Goal: Information Seeking & Learning: Stay updated

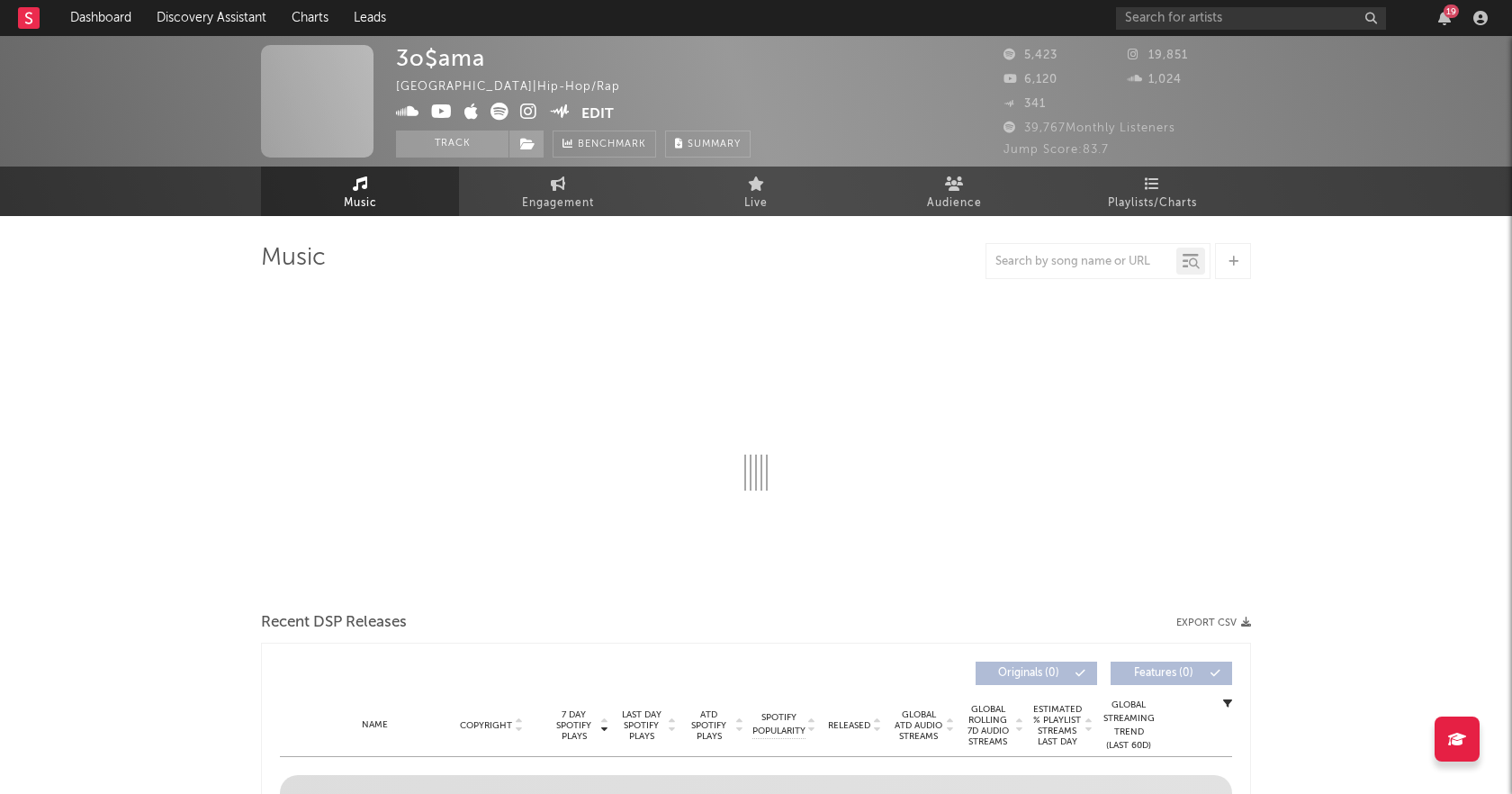
select select "6m"
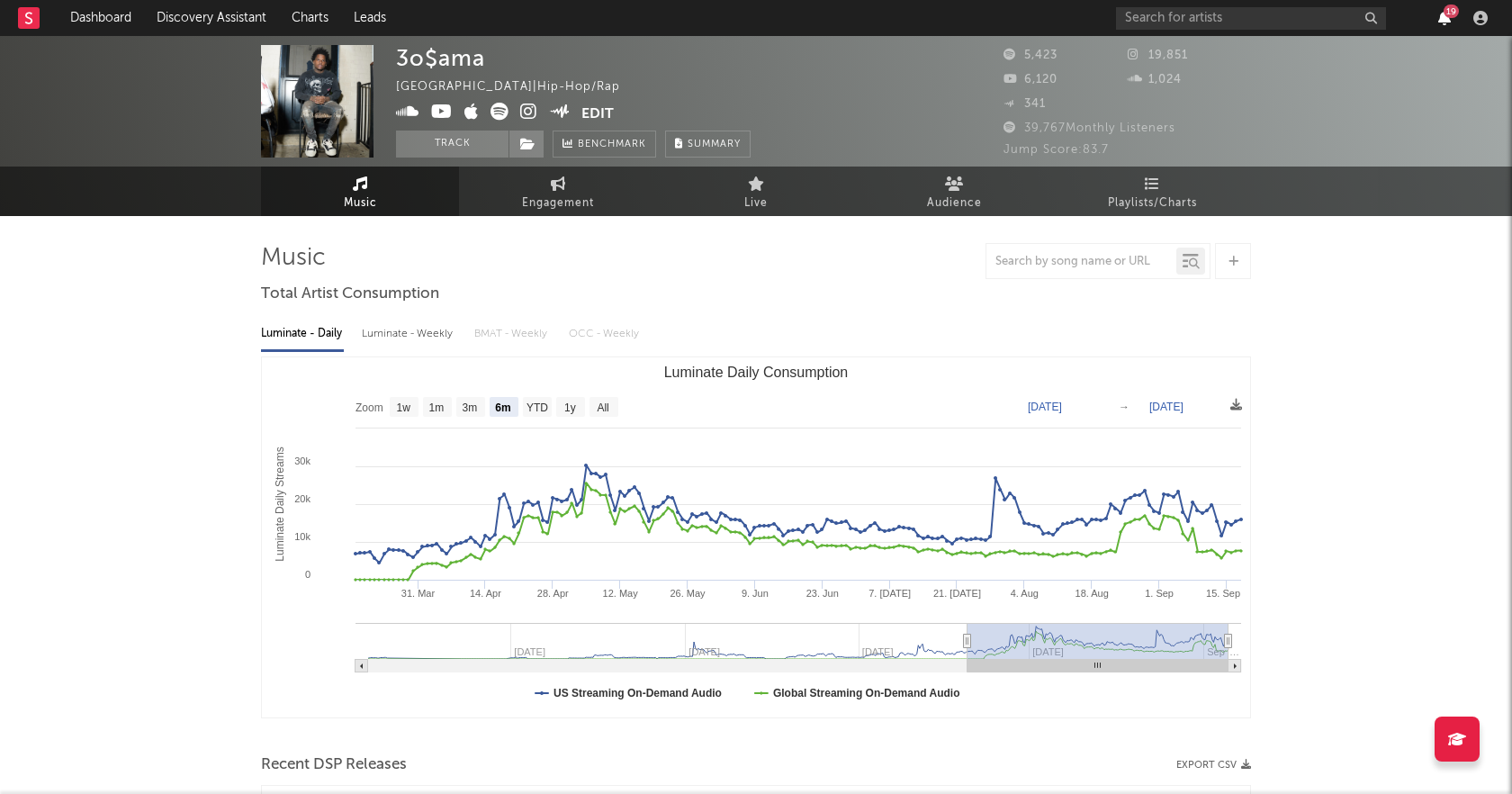
click at [1442, 18] on icon "button" at bounding box center [1445, 18] width 13 height 15
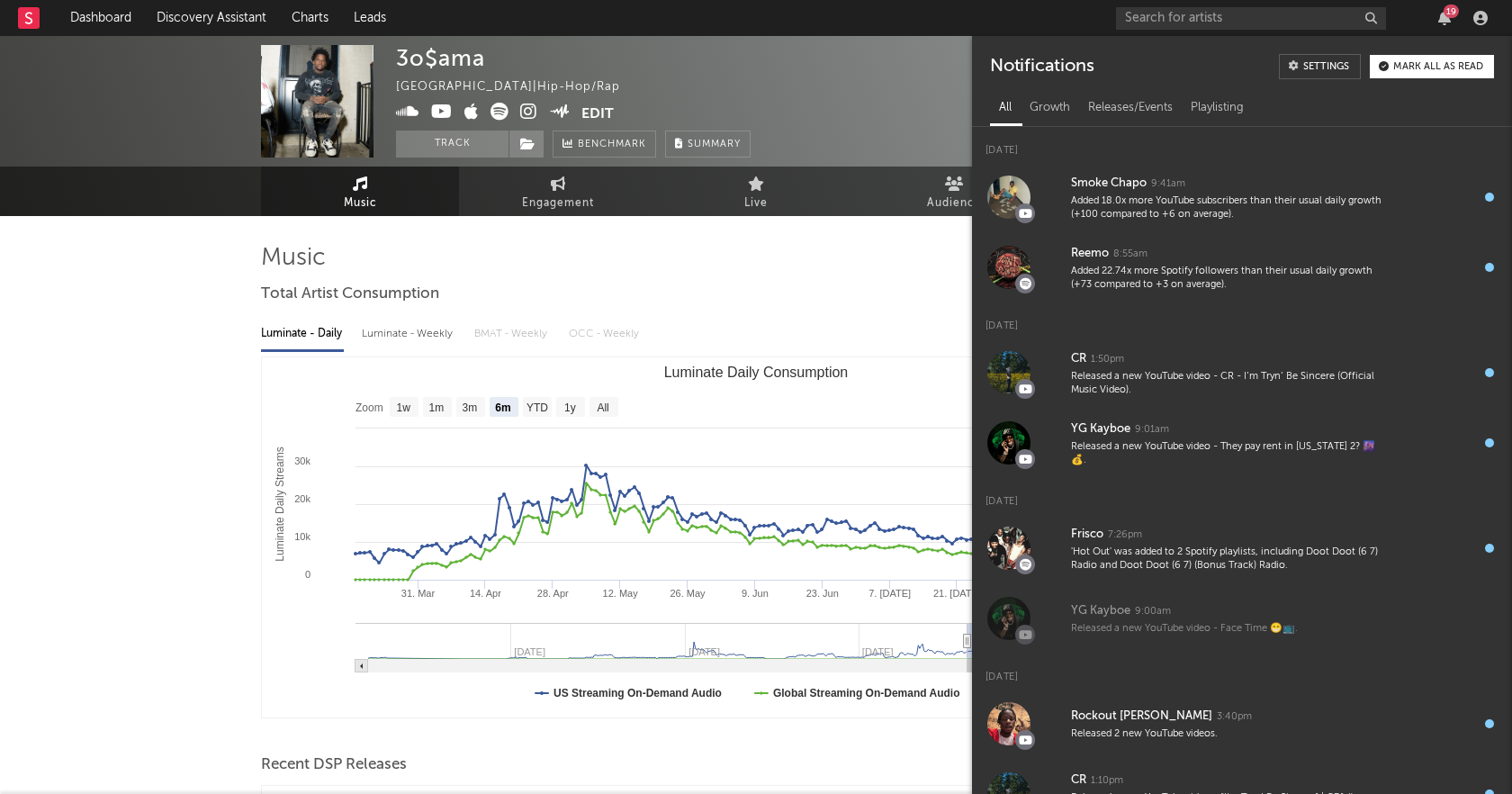
click at [919, 312] on div "Luminate - Daily Luminate - Weekly BMAT - Weekly OCC - Weekly Zoom 1w 1m 3m 6m …" at bounding box center [756, 516] width 990 height 414
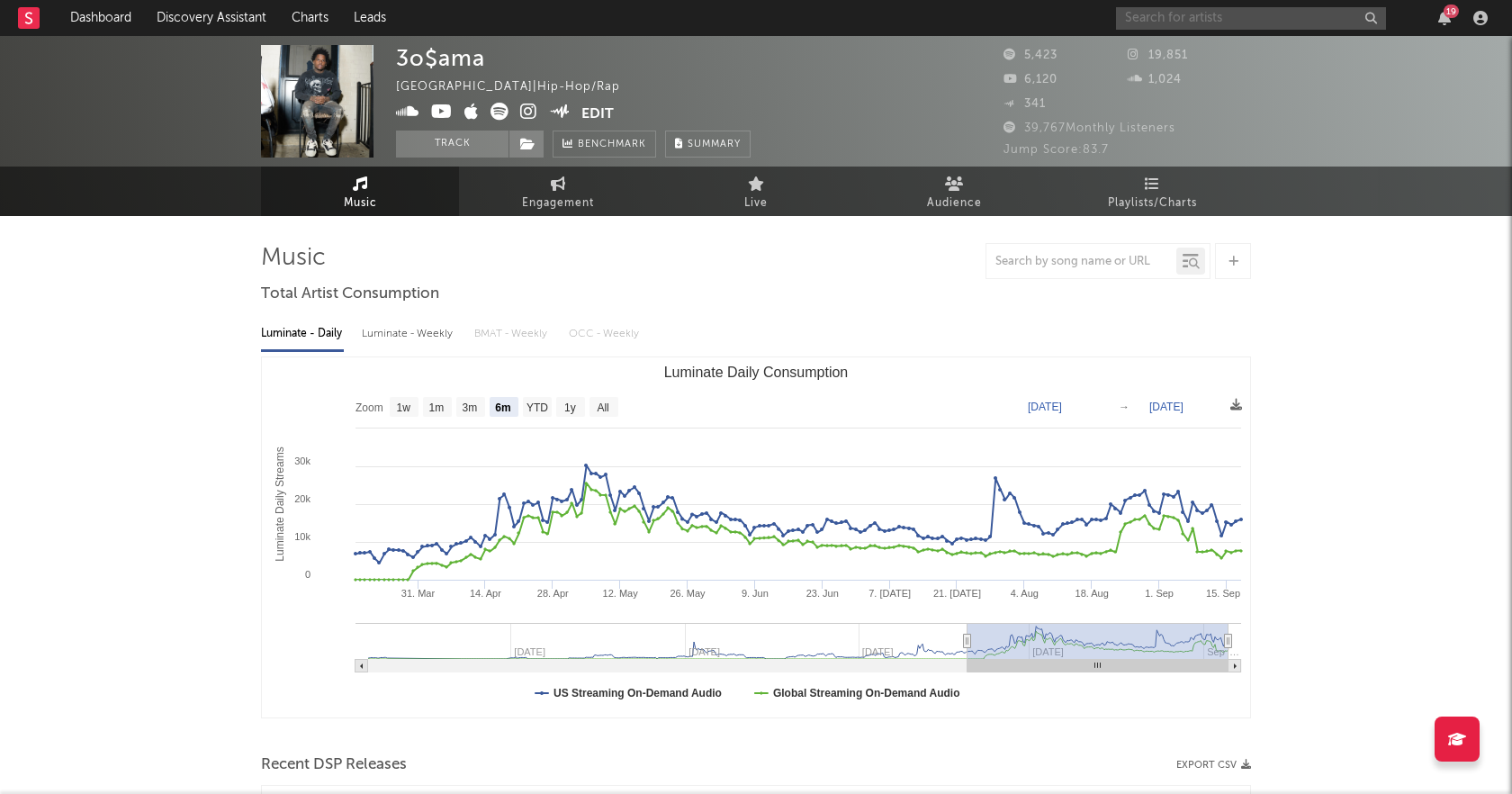
click at [1272, 21] on input "text" at bounding box center [1251, 18] width 270 height 22
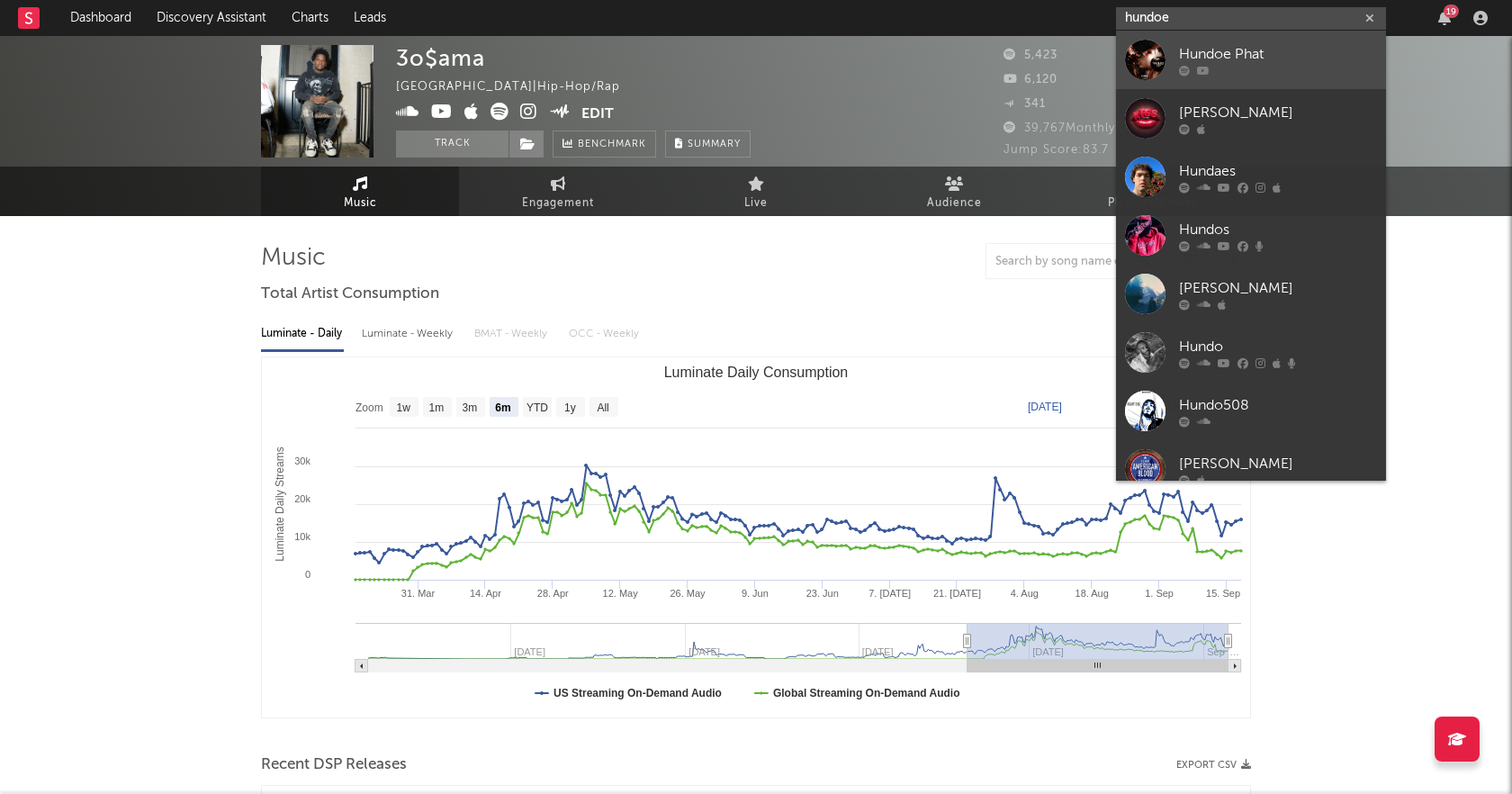
type input "hundoe"
click at [1252, 60] on div "Hundoe Phat" at bounding box center [1278, 54] width 198 height 21
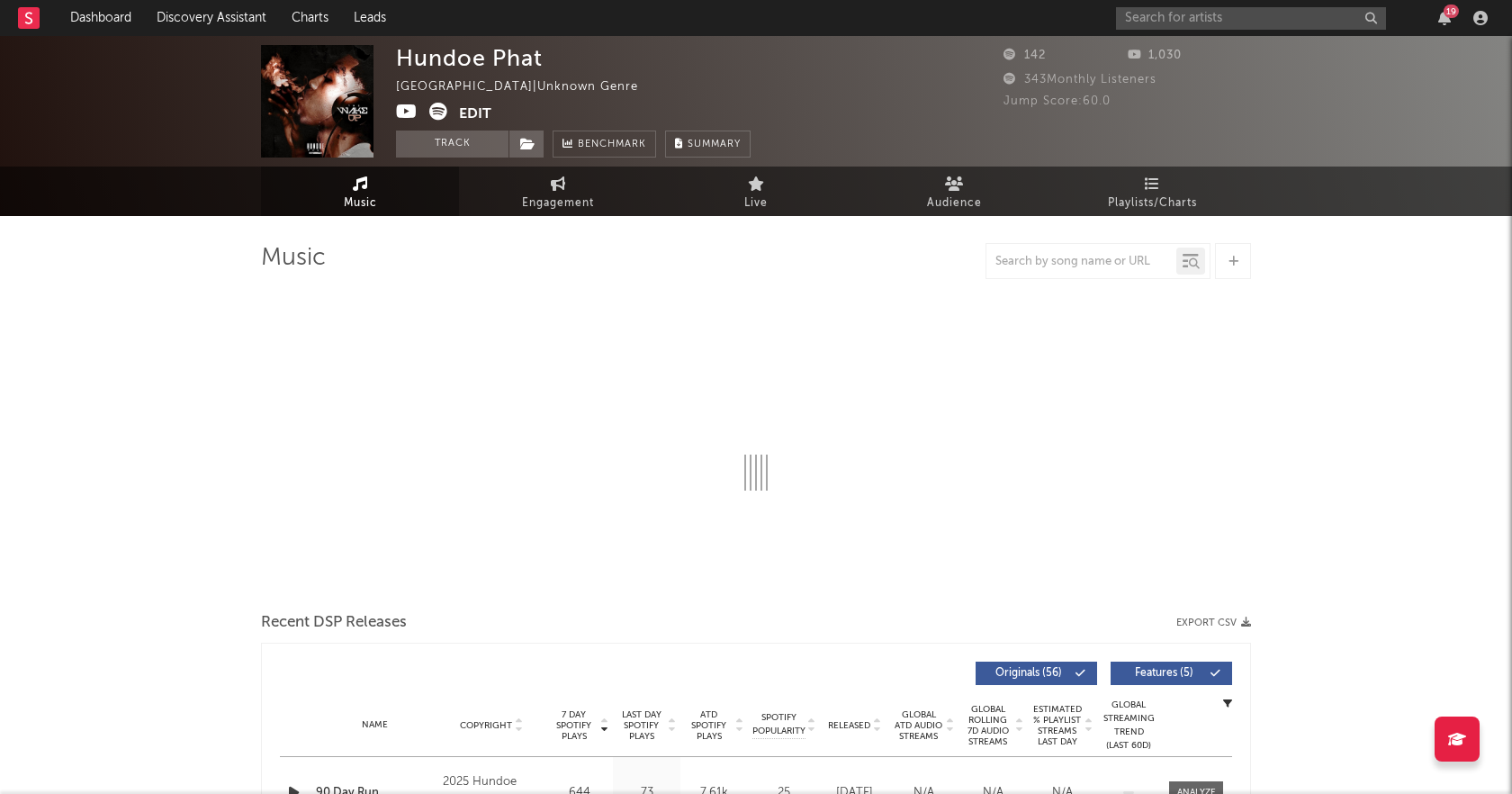
select select "1w"
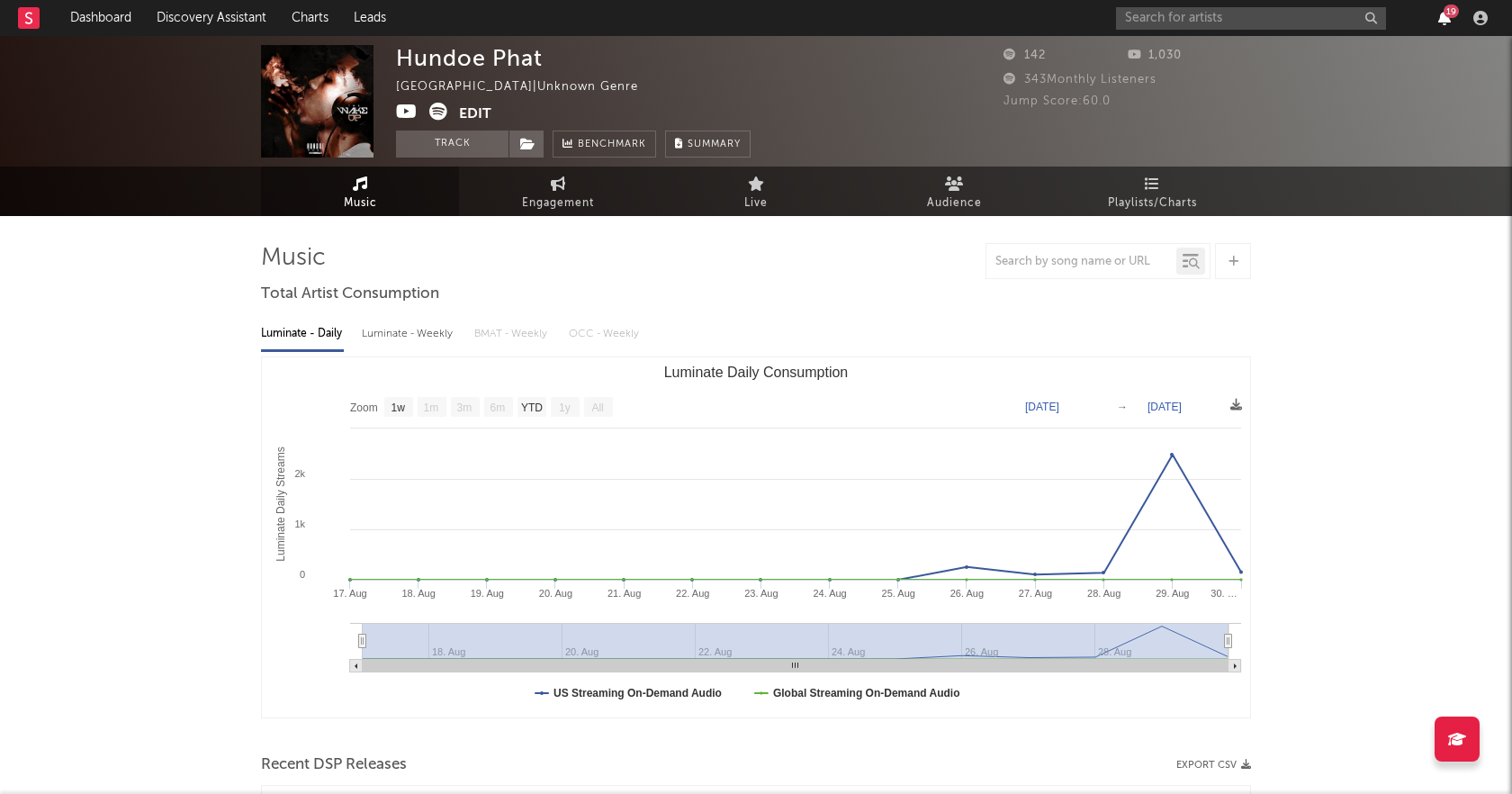
click at [1443, 22] on icon "button" at bounding box center [1445, 18] width 13 height 15
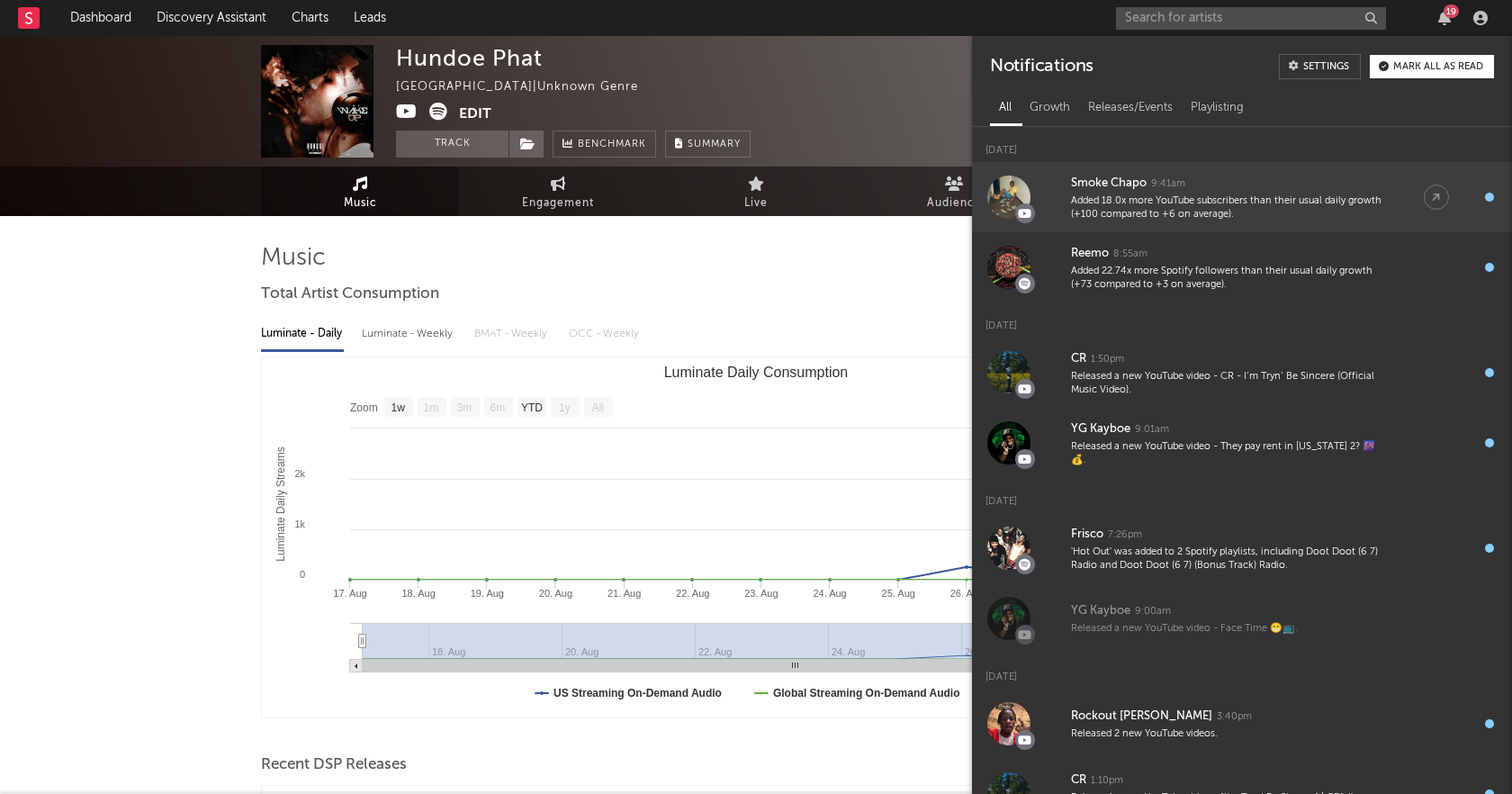
click at [1201, 221] on link "Smoke Chapo 9:41am Added 18.0x more YouTube subscribers than their usual daily …" at bounding box center [1243, 197] width 540 height 70
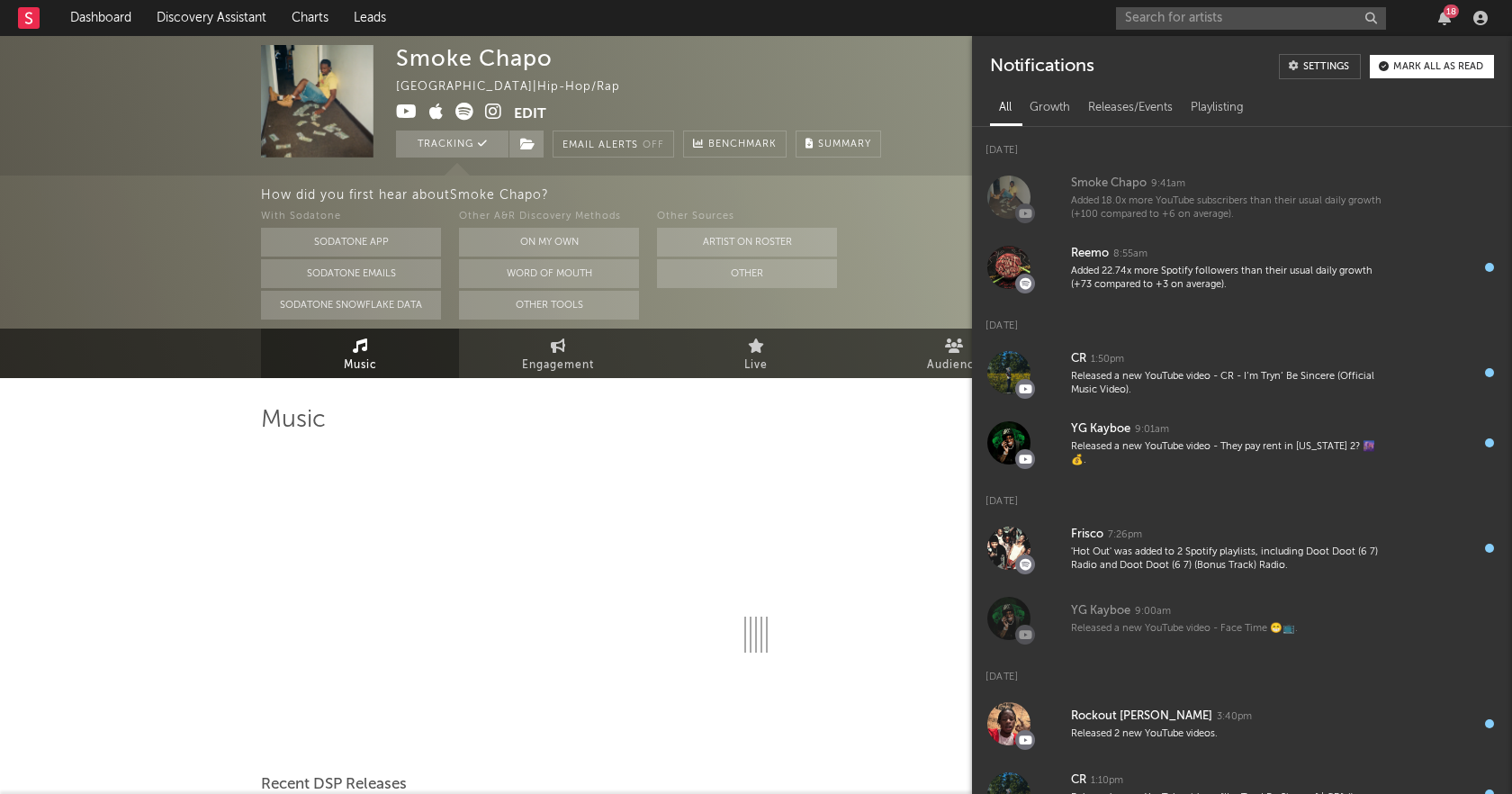
select select "6m"
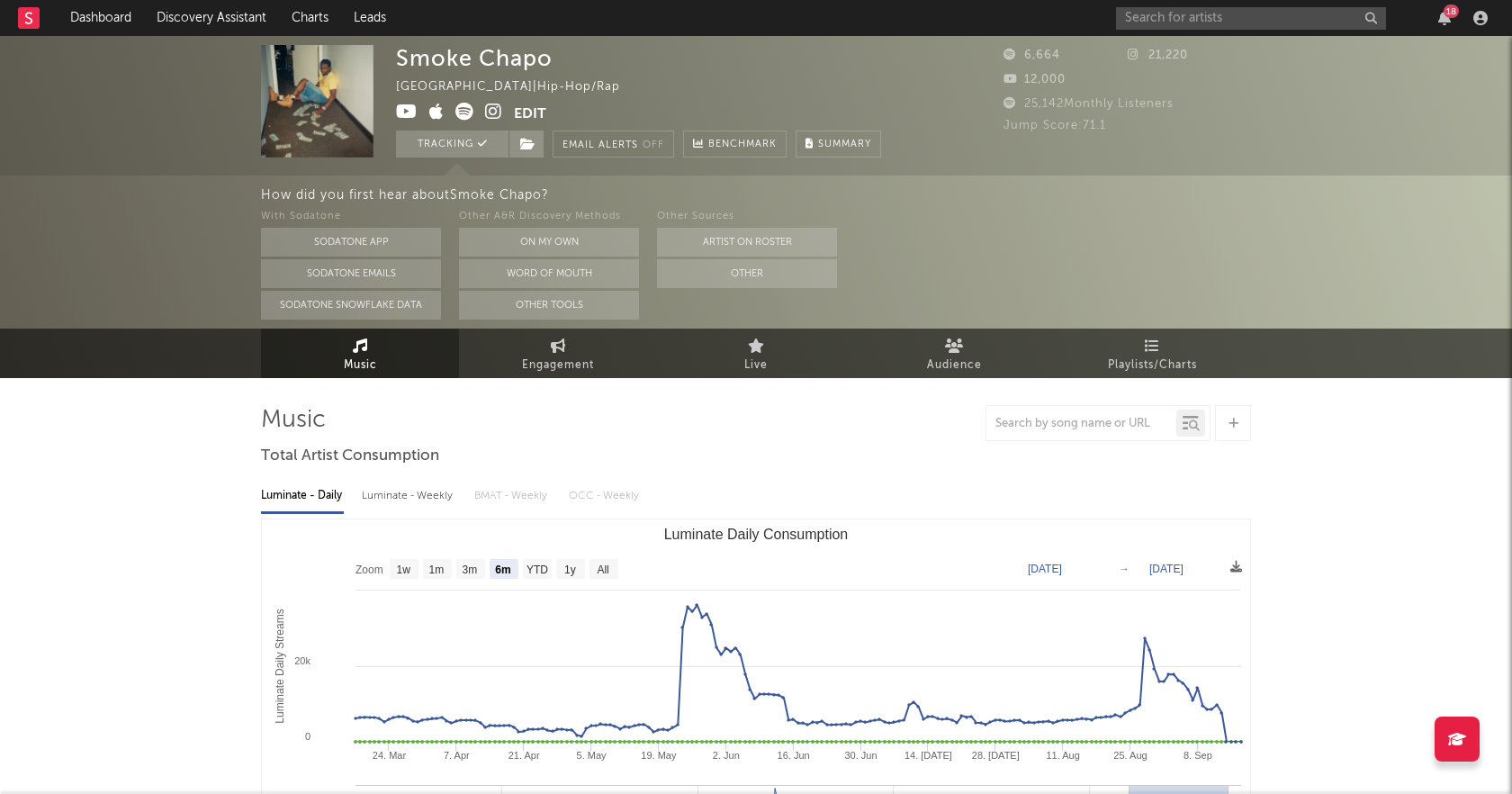
click at [936, 236] on div "With Sodatone Sodatone App Sodatone Emails Sodatone Snowflake Data Other A&R Di…" at bounding box center [887, 262] width 1252 height 113
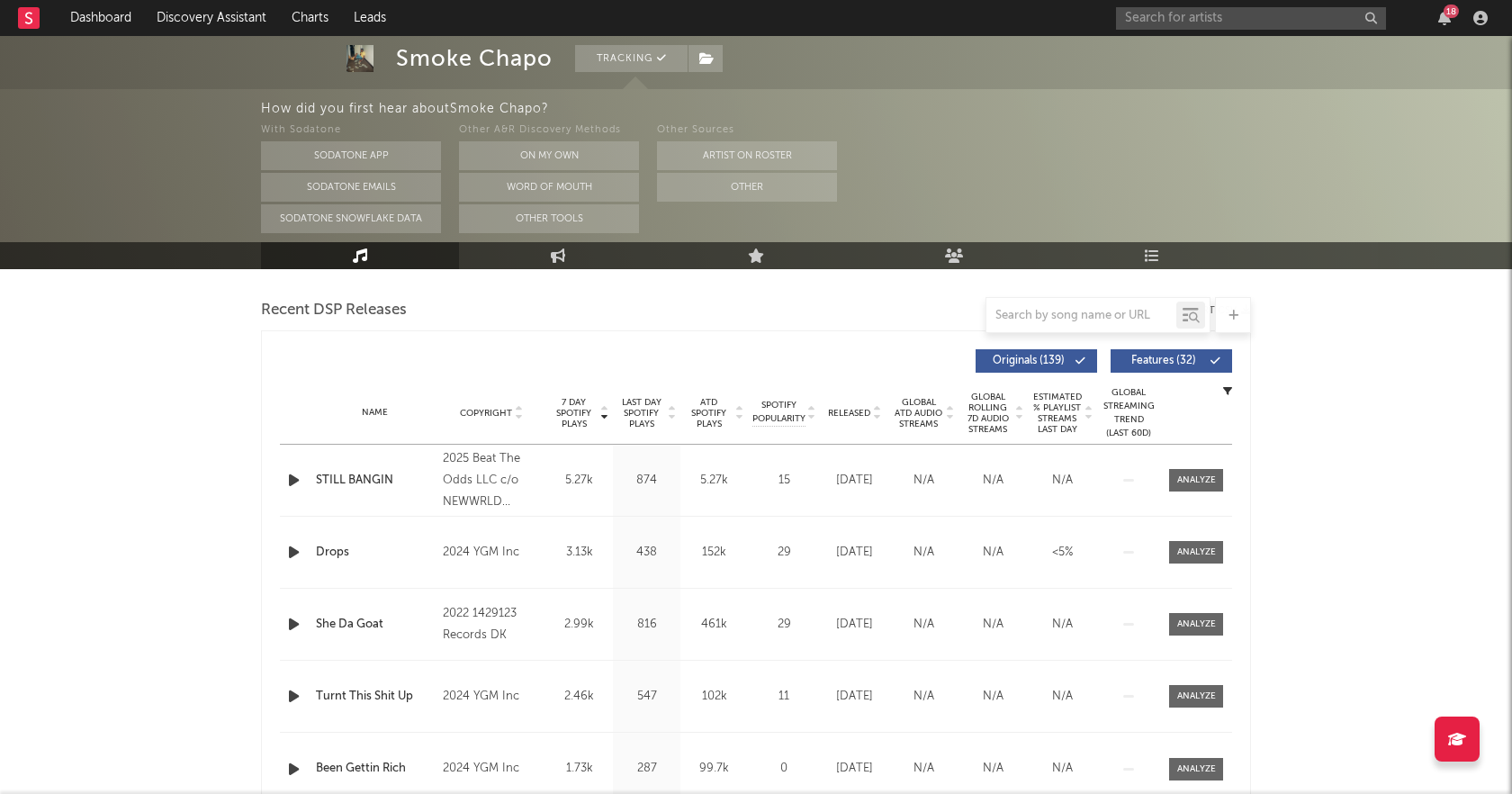
scroll to position [615, 0]
click at [298, 482] on icon "button" at bounding box center [294, 481] width 19 height 22
click at [293, 548] on icon "button" at bounding box center [294, 553] width 19 height 22
click at [292, 563] on icon "button" at bounding box center [294, 553] width 18 height 22
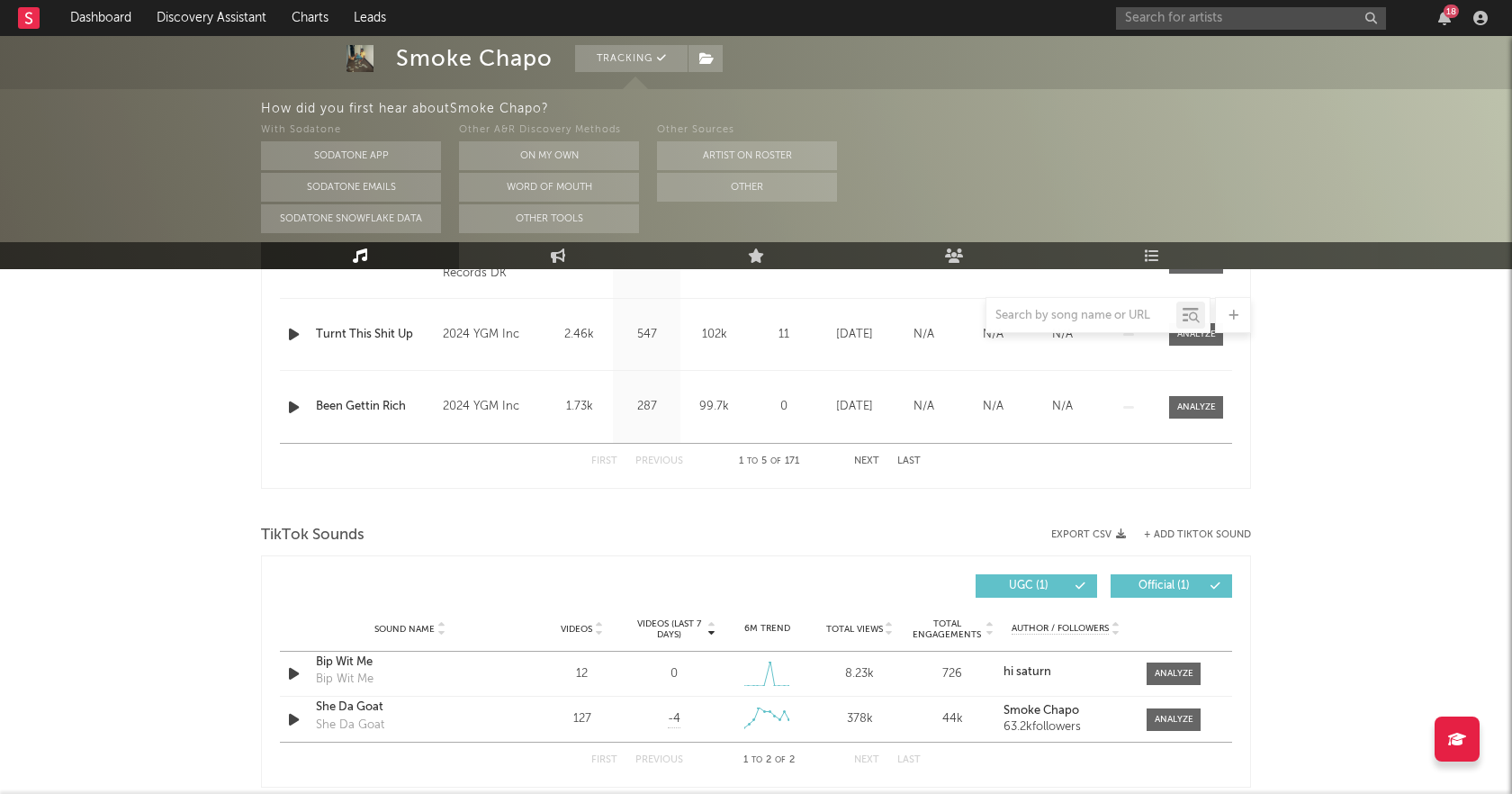
scroll to position [721, 0]
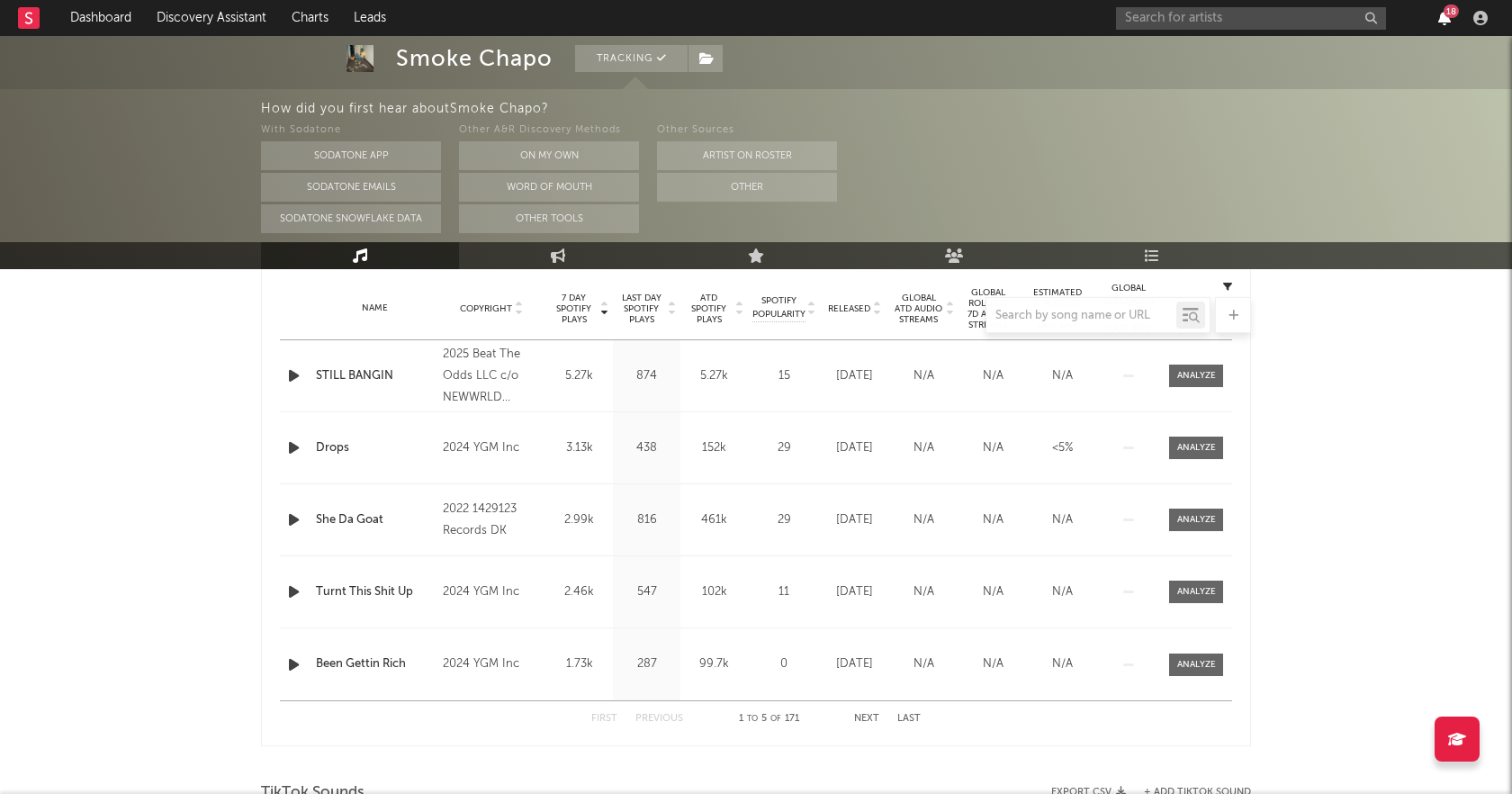
click at [1450, 21] on icon "button" at bounding box center [1445, 18] width 13 height 15
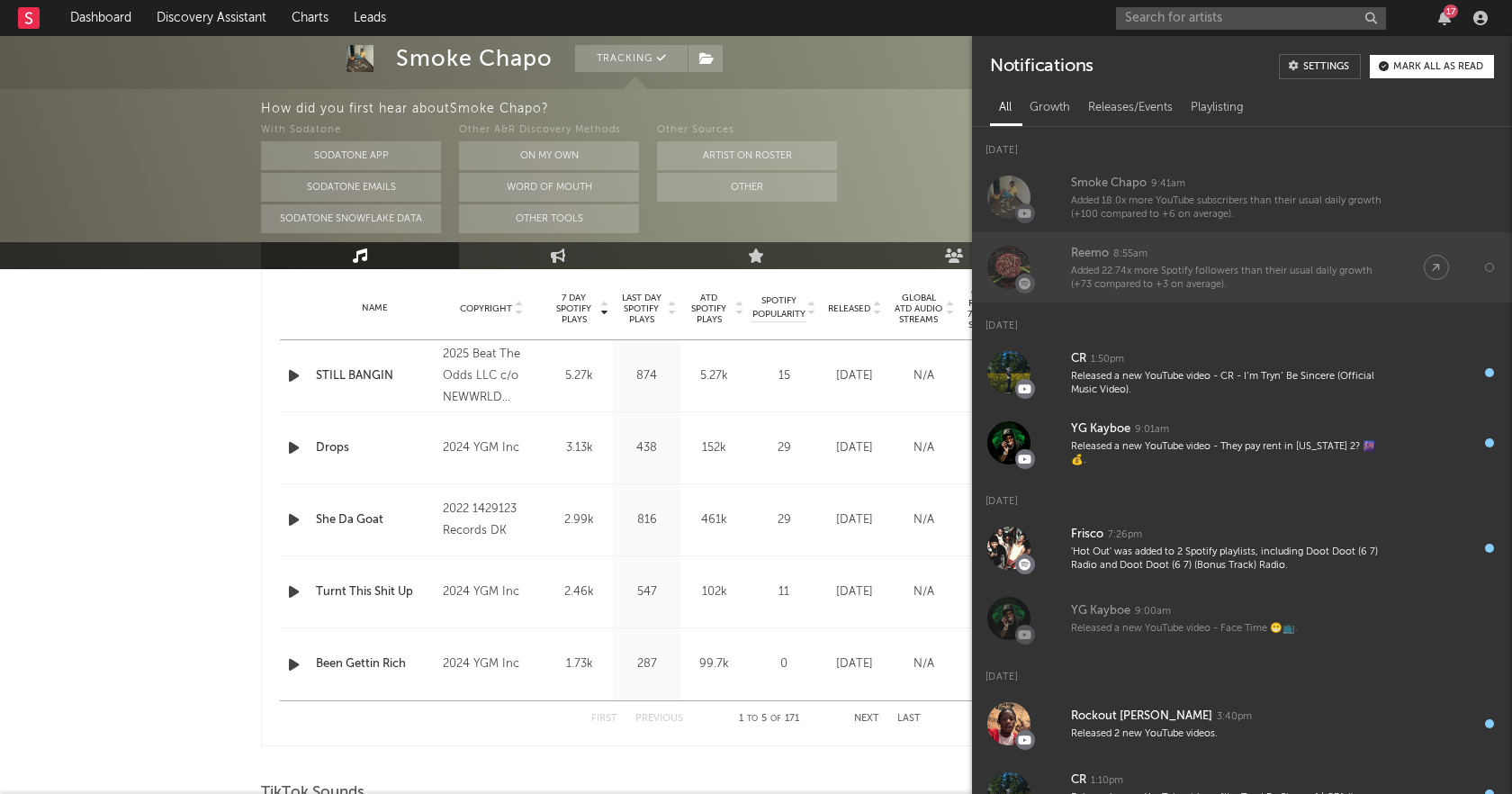
click at [1286, 262] on div "Reemo 8:55am" at bounding box center [1229, 254] width 317 height 21
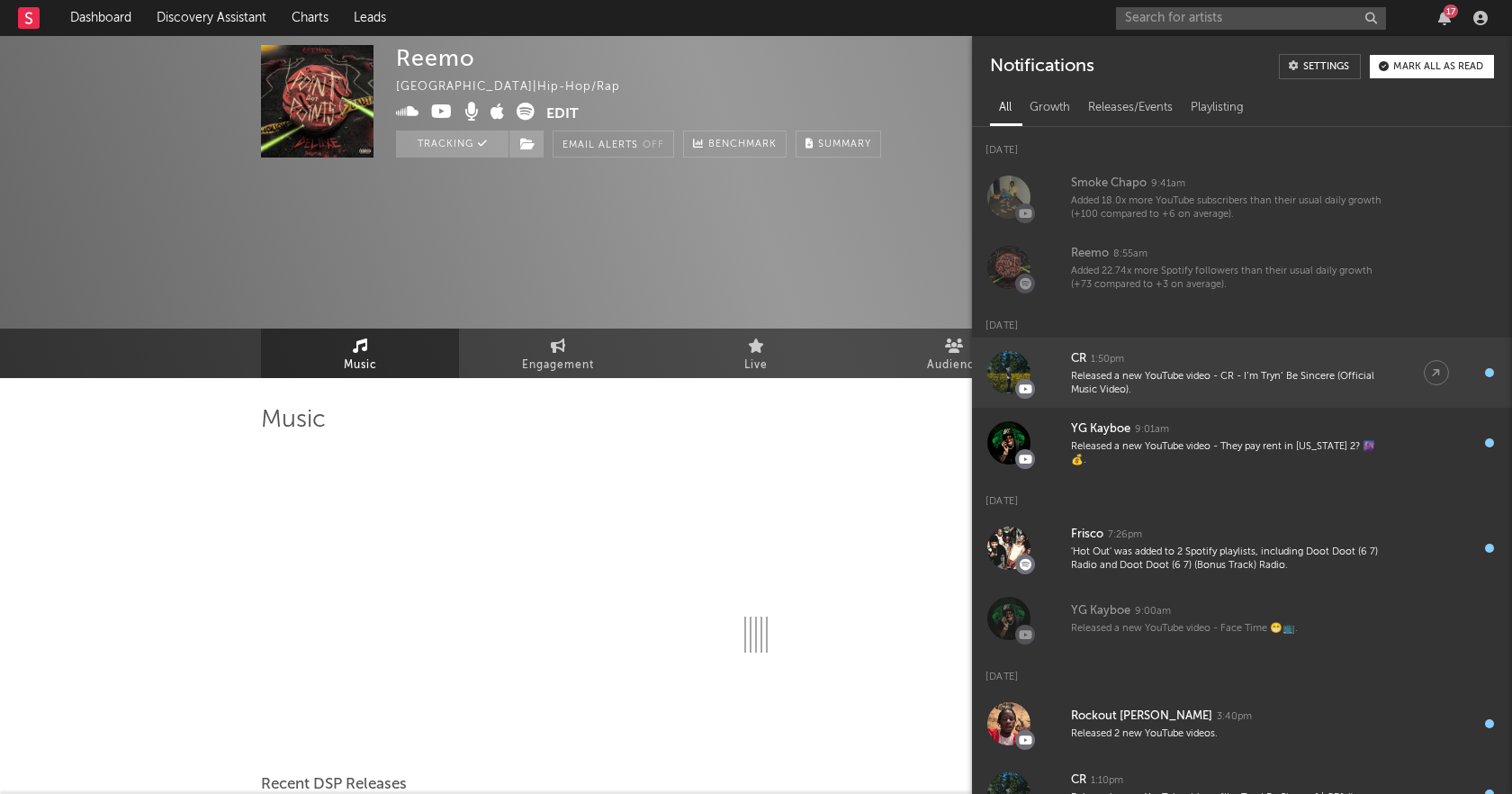
select select "6m"
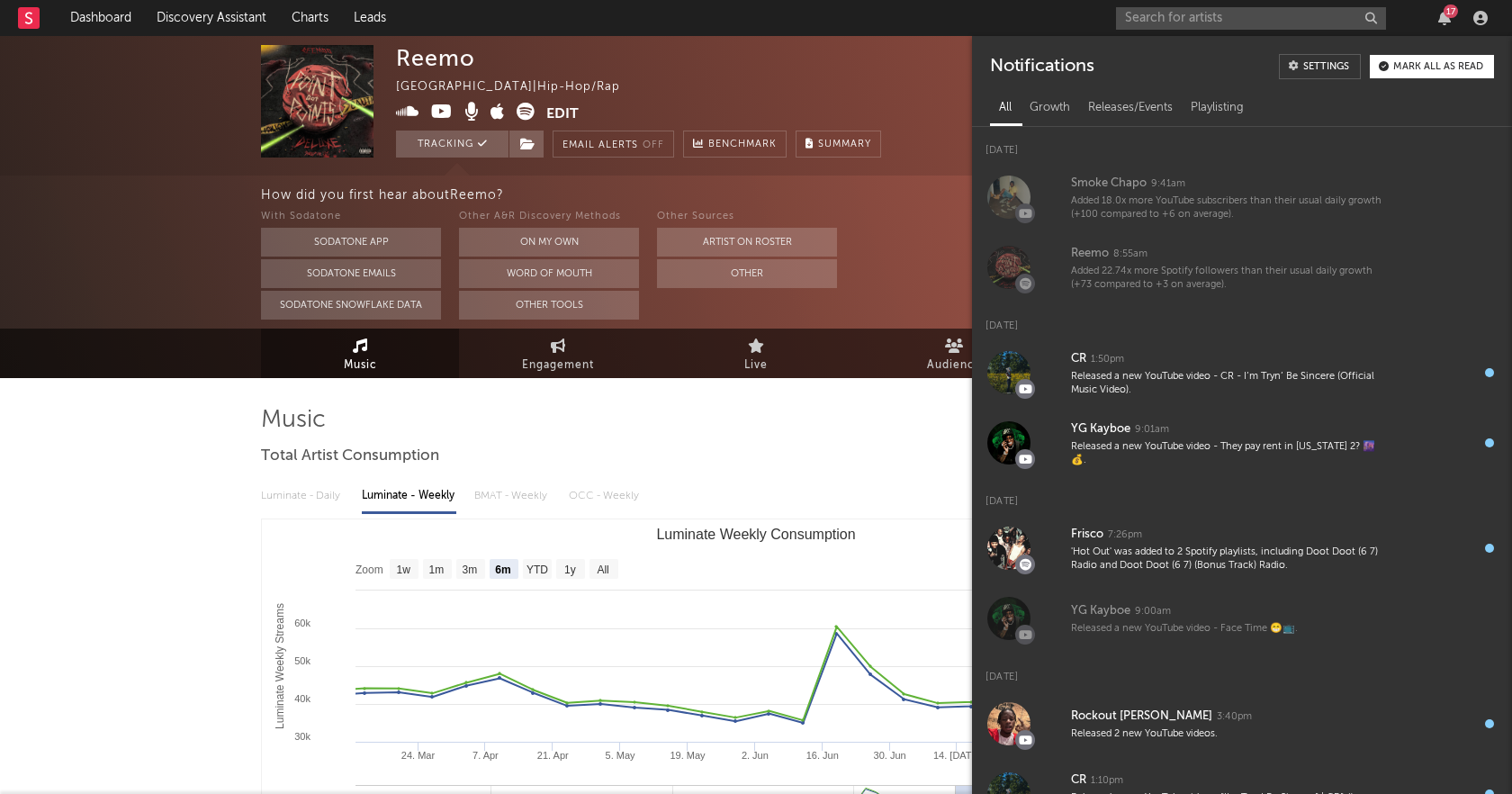
click at [929, 285] on div "With Sodatone Sodatone App Sodatone Emails Sodatone Snowflake Data Other A&R Di…" at bounding box center [887, 262] width 1252 height 113
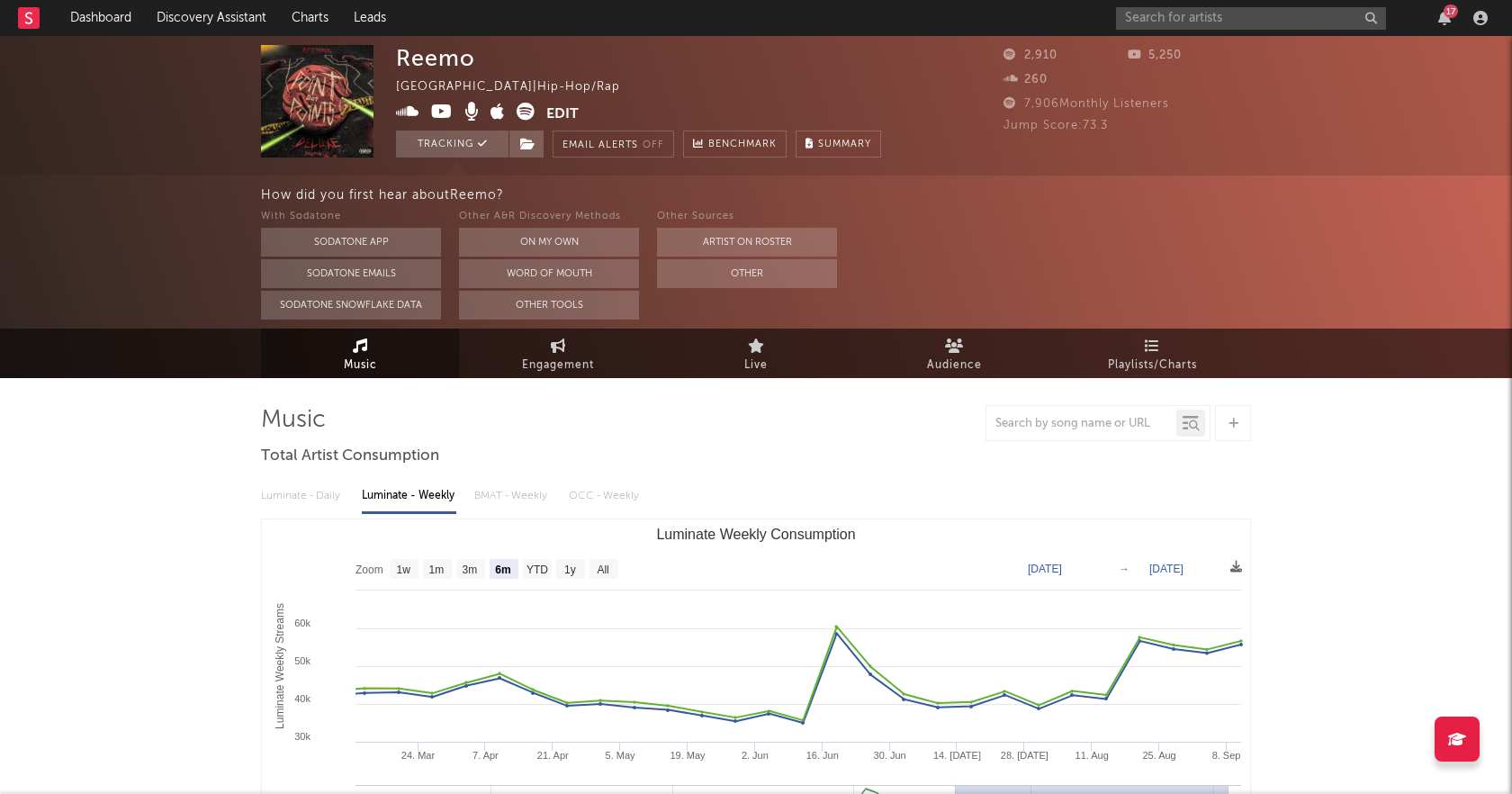
click at [1452, 7] on div "17" at bounding box center [1451, 12] width 15 height 14
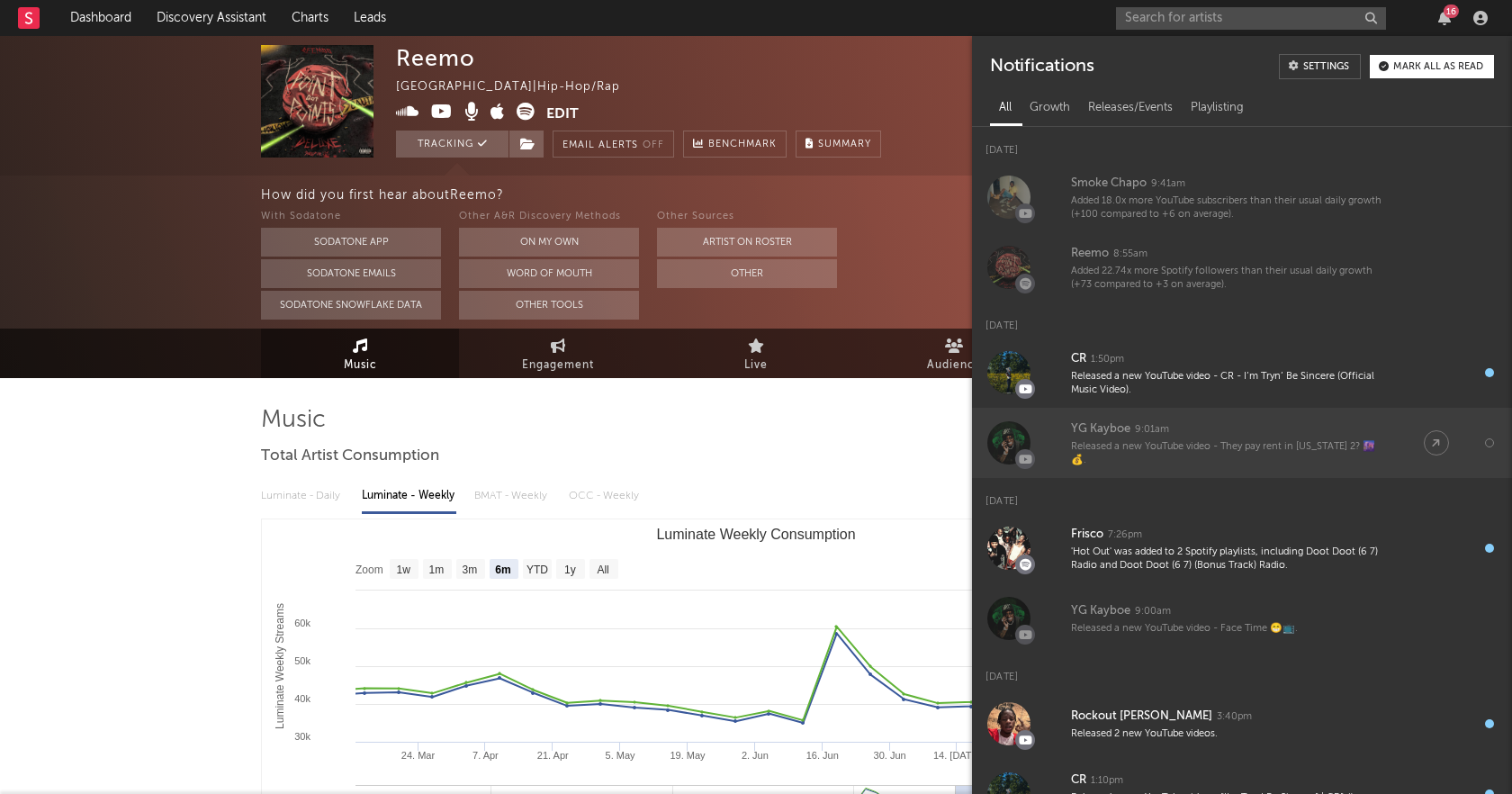
click at [1220, 430] on div "YG Kayboe 9:01am" at bounding box center [1229, 429] width 317 height 21
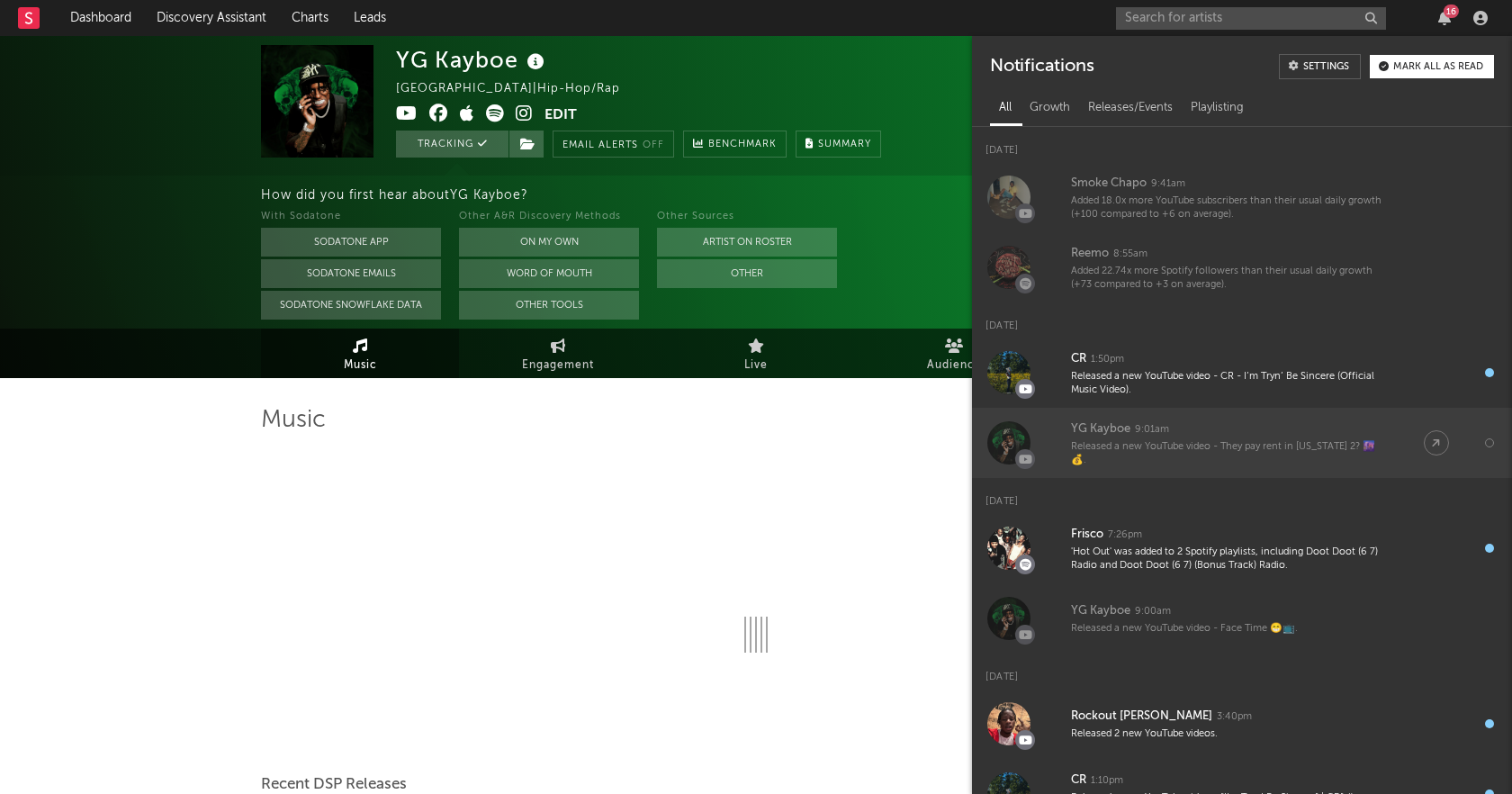
select select "6m"
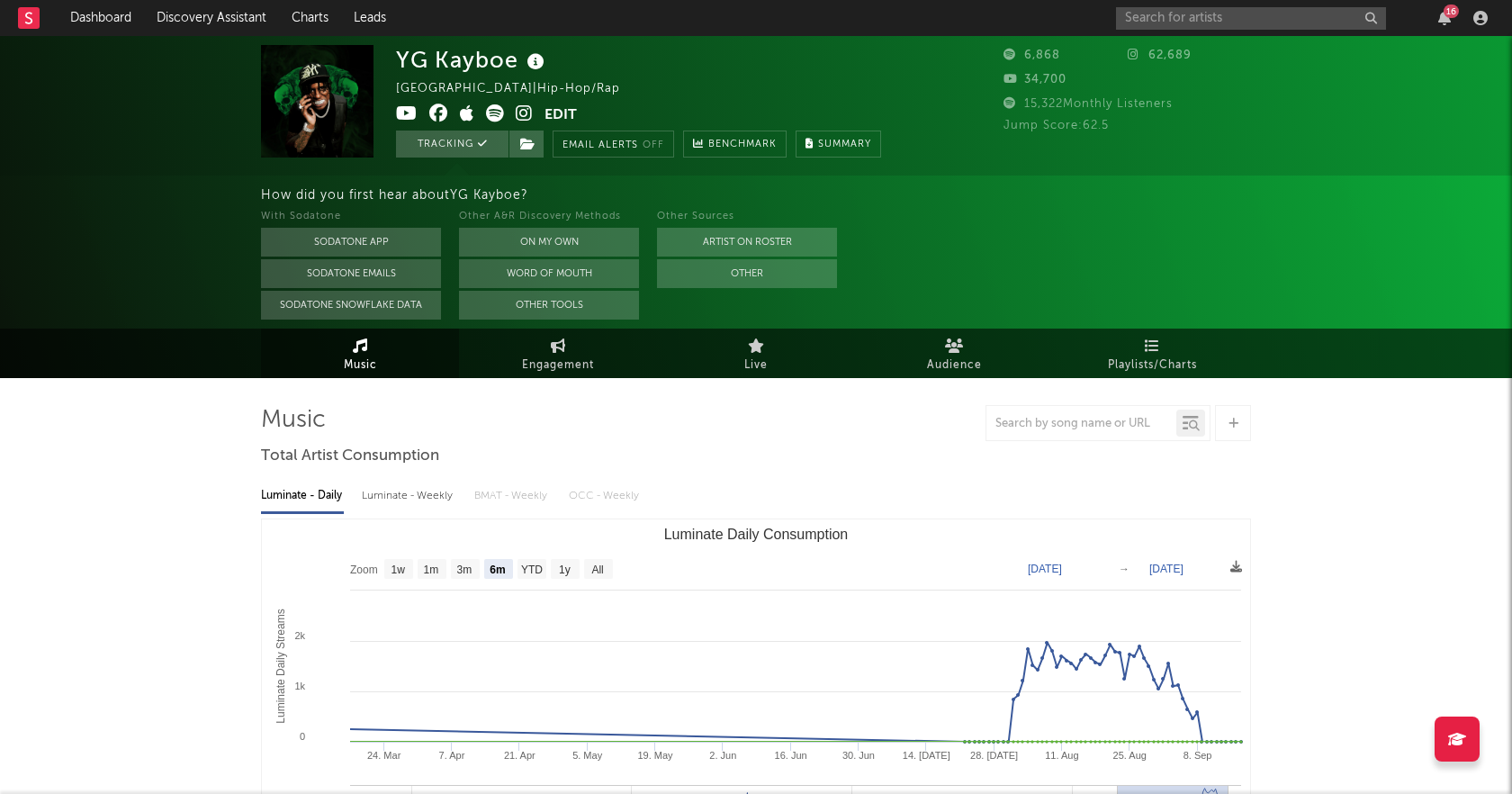
click at [822, 528] on text "Luminate Daily Consumption" at bounding box center [756, 535] width 184 height 16
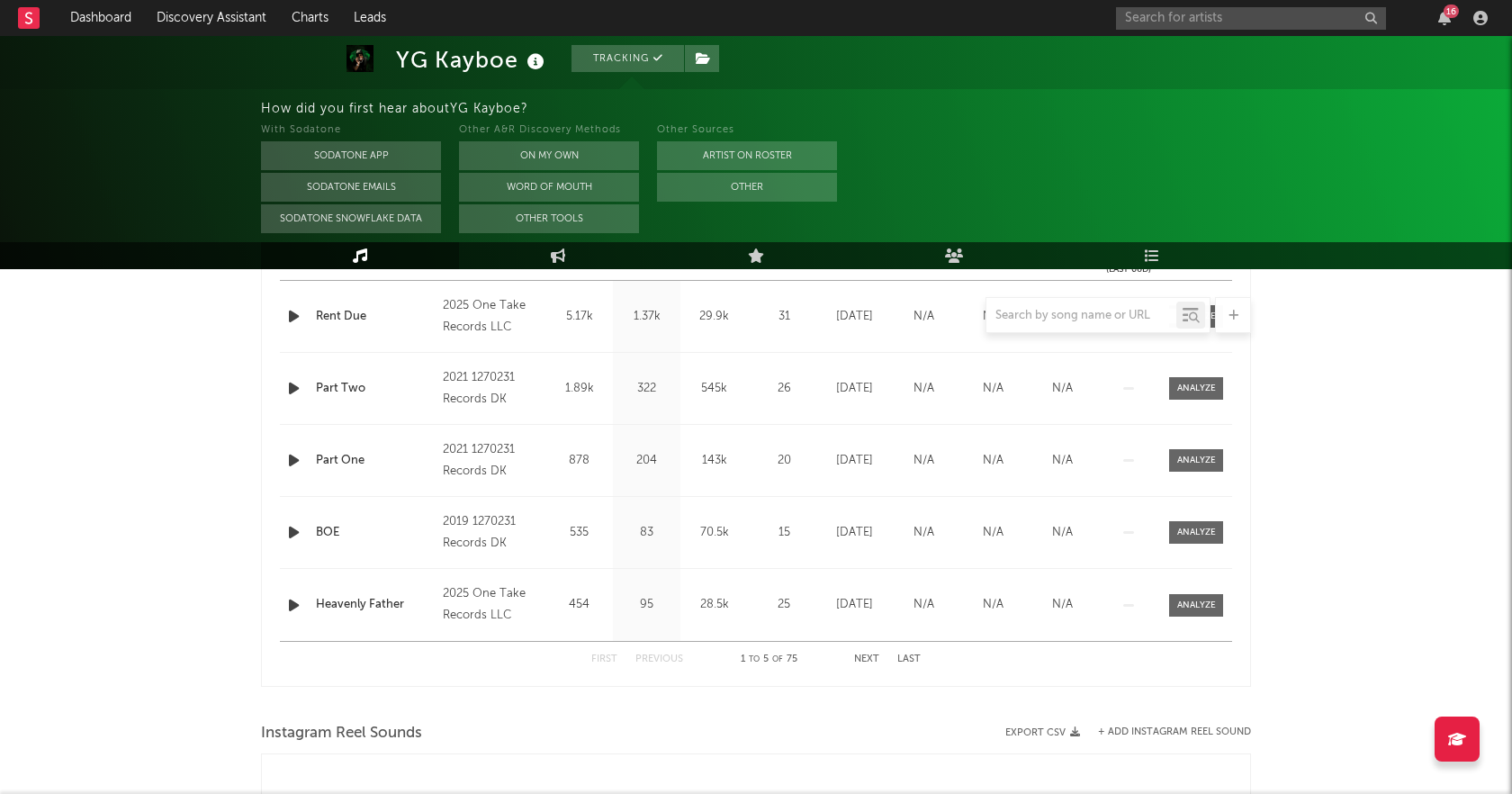
scroll to position [1018, 0]
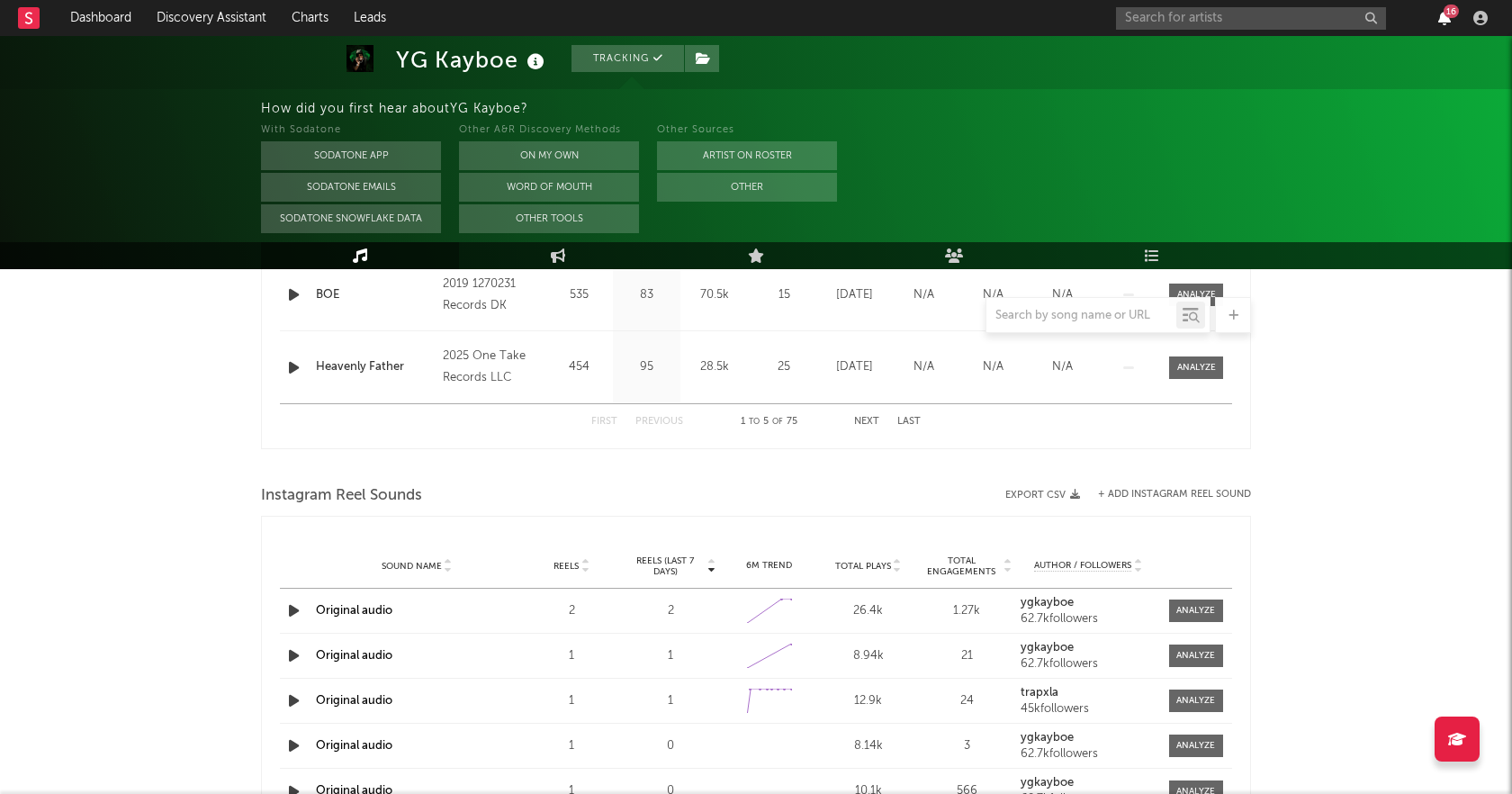
click at [1442, 17] on icon "button" at bounding box center [1445, 18] width 13 height 15
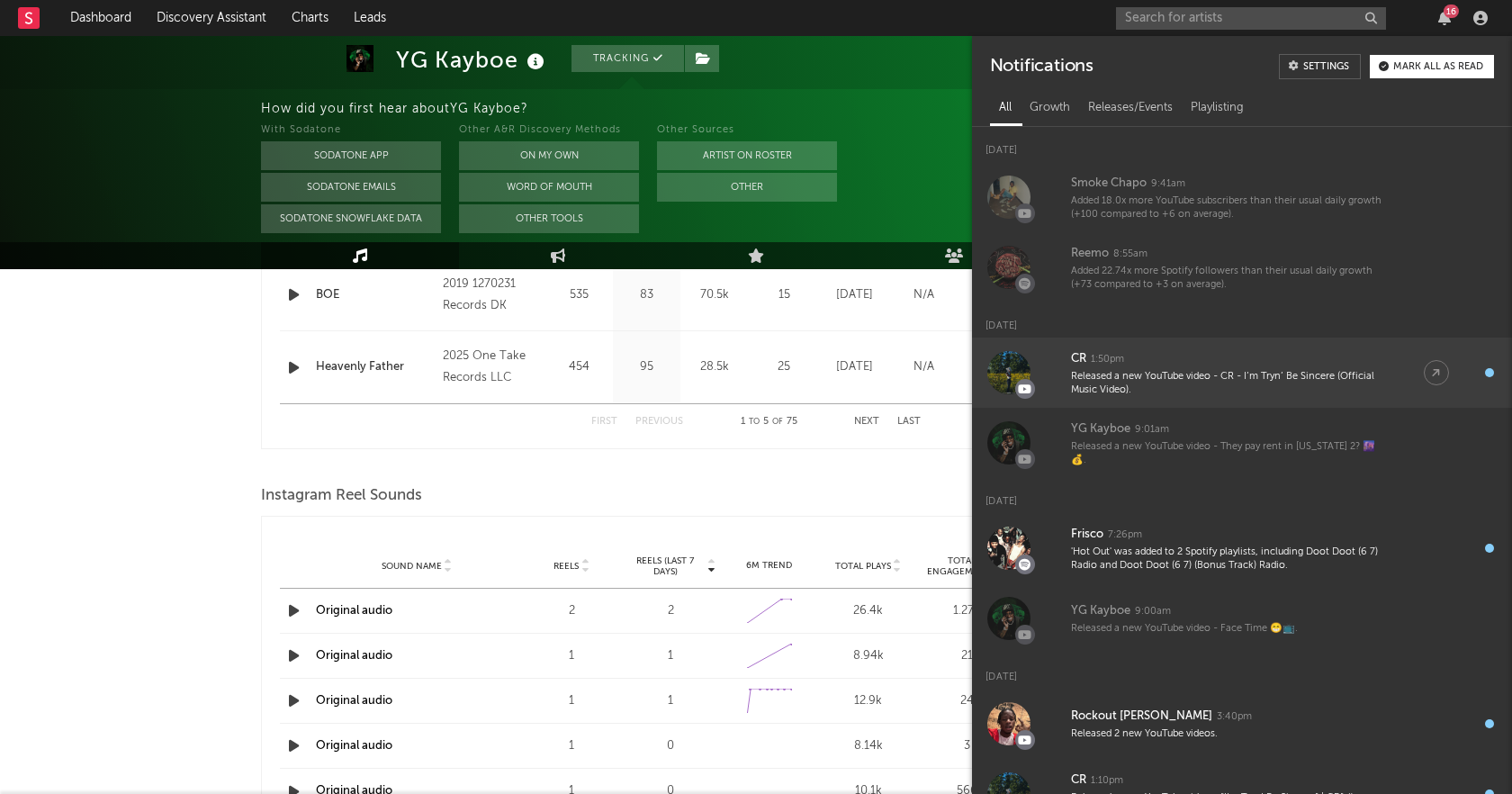
click at [1235, 387] on div "Released a new YouTube video - CR - I’m Tryn’ Be Sincere (Official Music Video)." at bounding box center [1229, 383] width 317 height 28
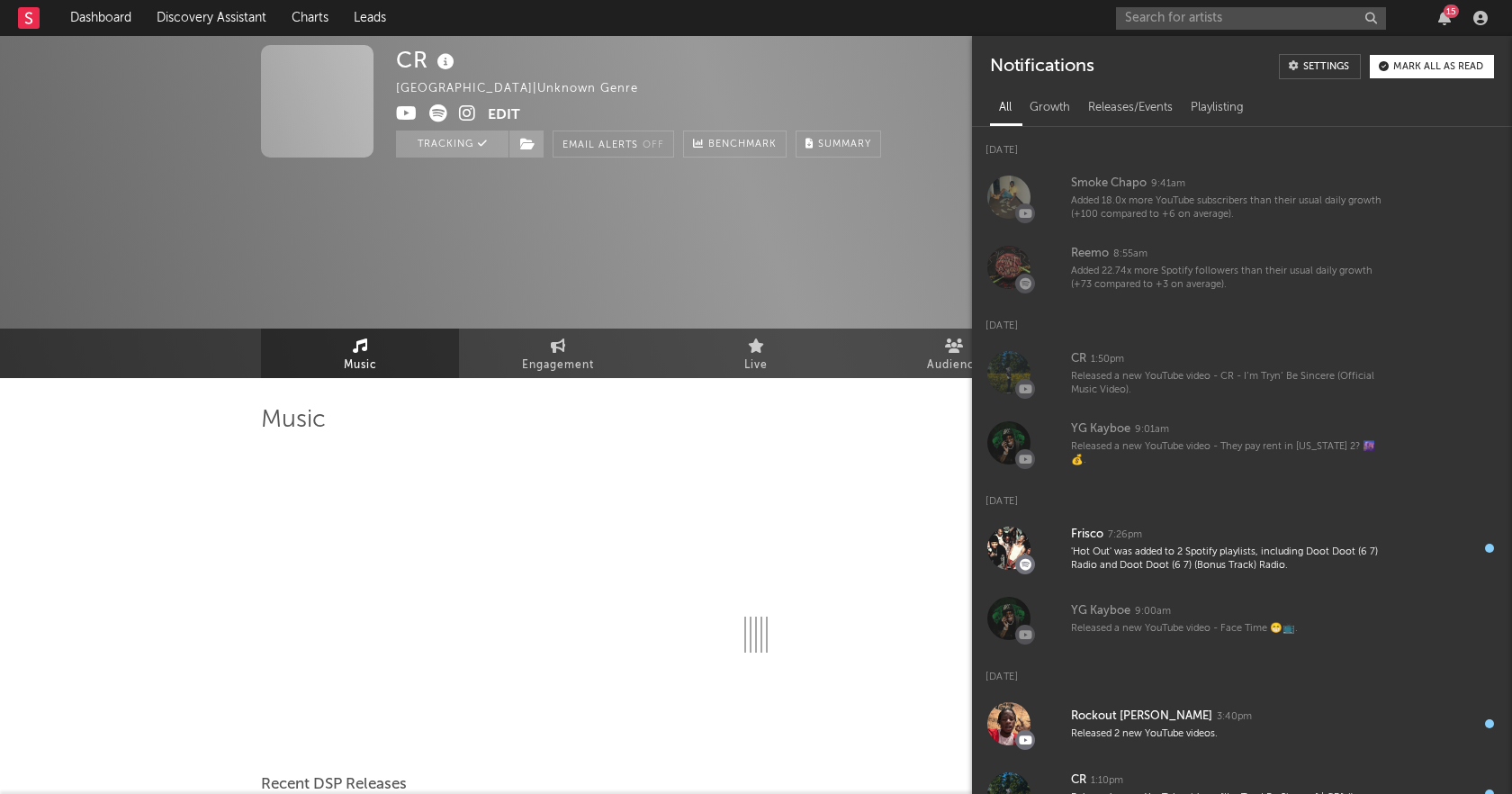
select select "6m"
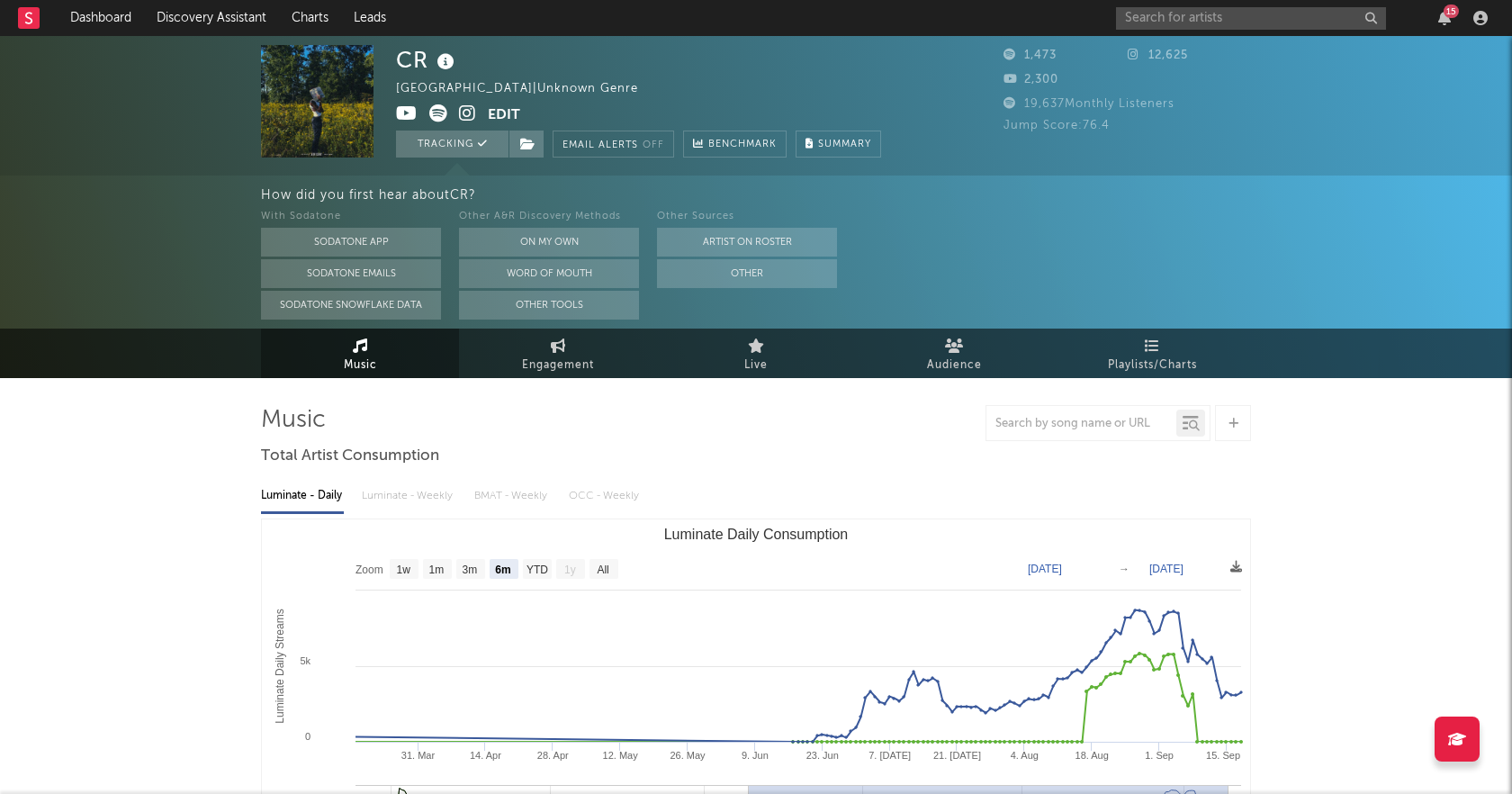
click at [931, 501] on div "Luminate - Daily Luminate - Weekly BMAT - Weekly OCC - Weekly" at bounding box center [756, 496] width 990 height 30
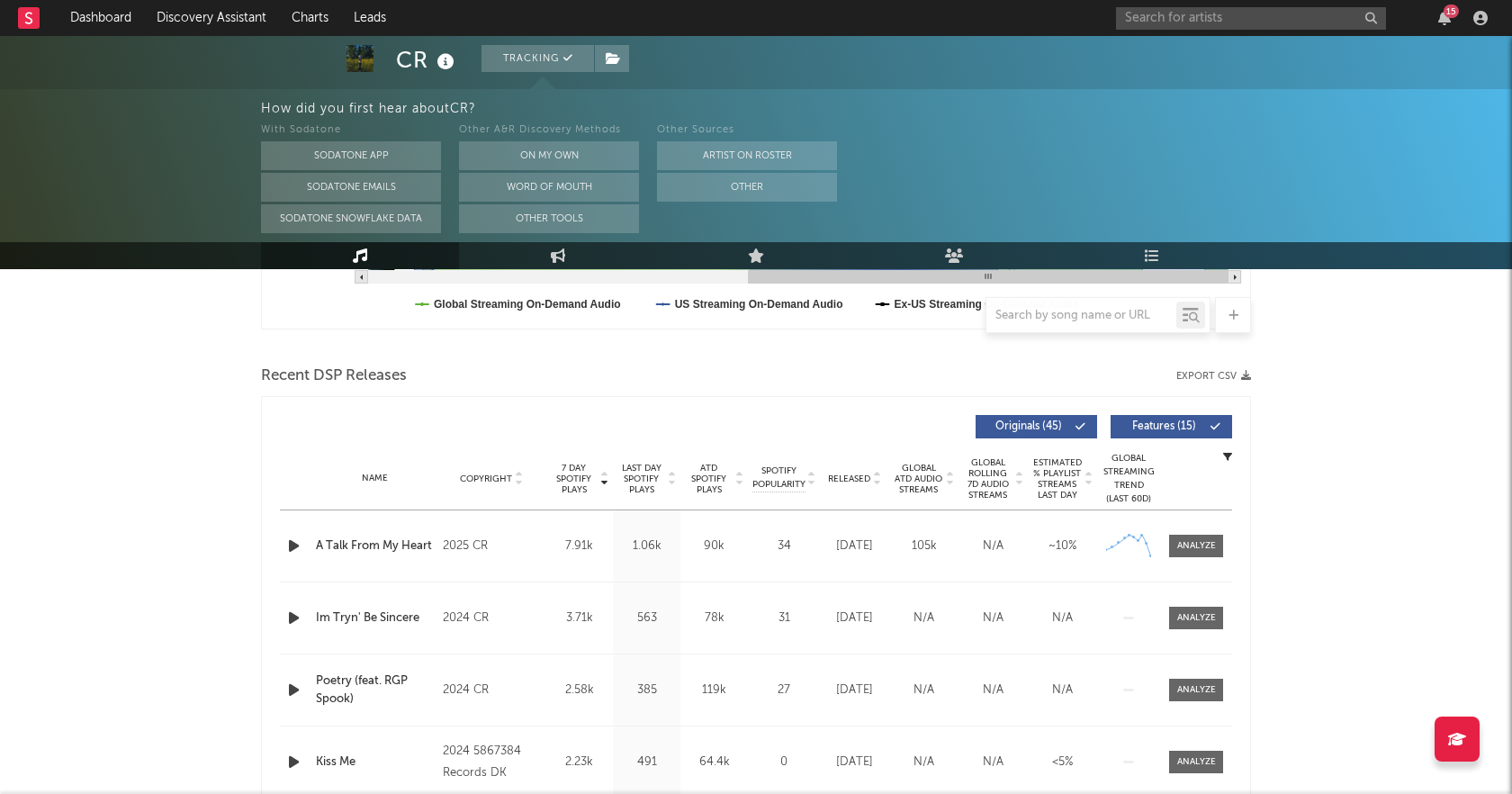
scroll to position [560, 0]
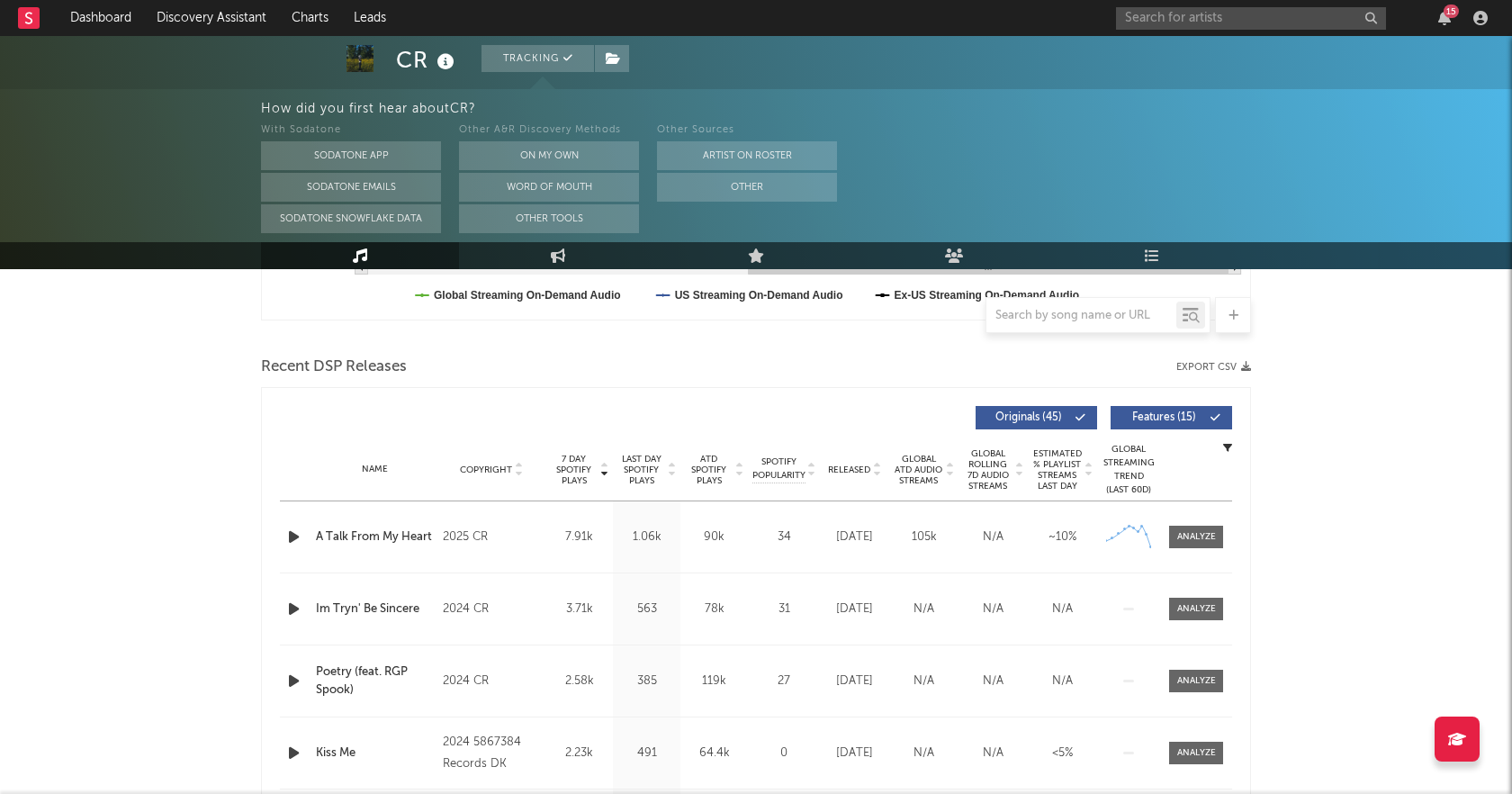
click at [286, 593] on div "Name Im Tryn' Be Sincere Copyright 2024 CR Label CR Album Names Poetry Composer…" at bounding box center [756, 609] width 952 height 71
click at [294, 611] on icon "button" at bounding box center [294, 609] width 19 height 22
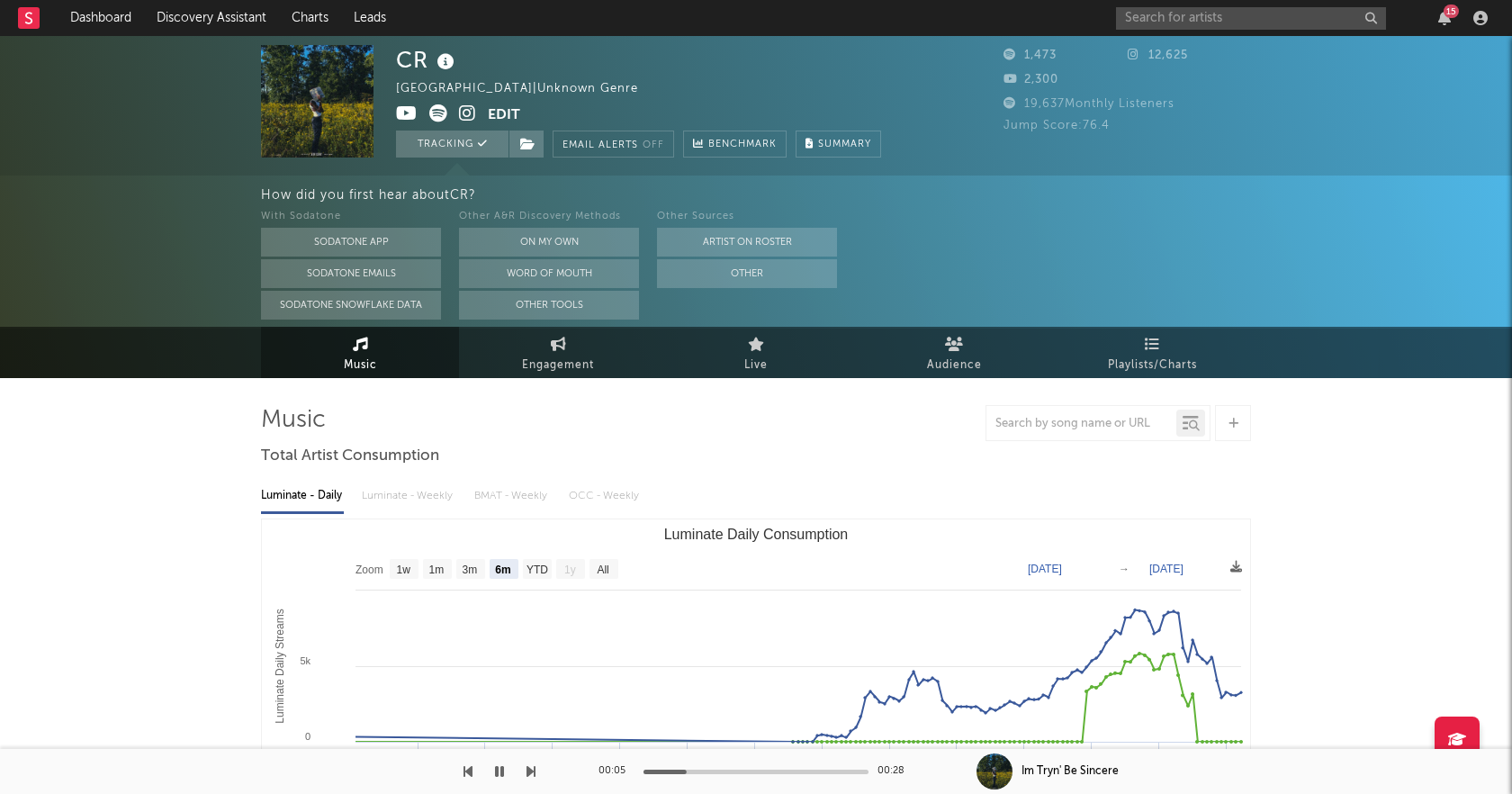
scroll to position [0, 0]
click at [1452, 19] on div "15" at bounding box center [1445, 18] width 27 height 15
click at [1442, 19] on icon "button" at bounding box center [1445, 18] width 13 height 15
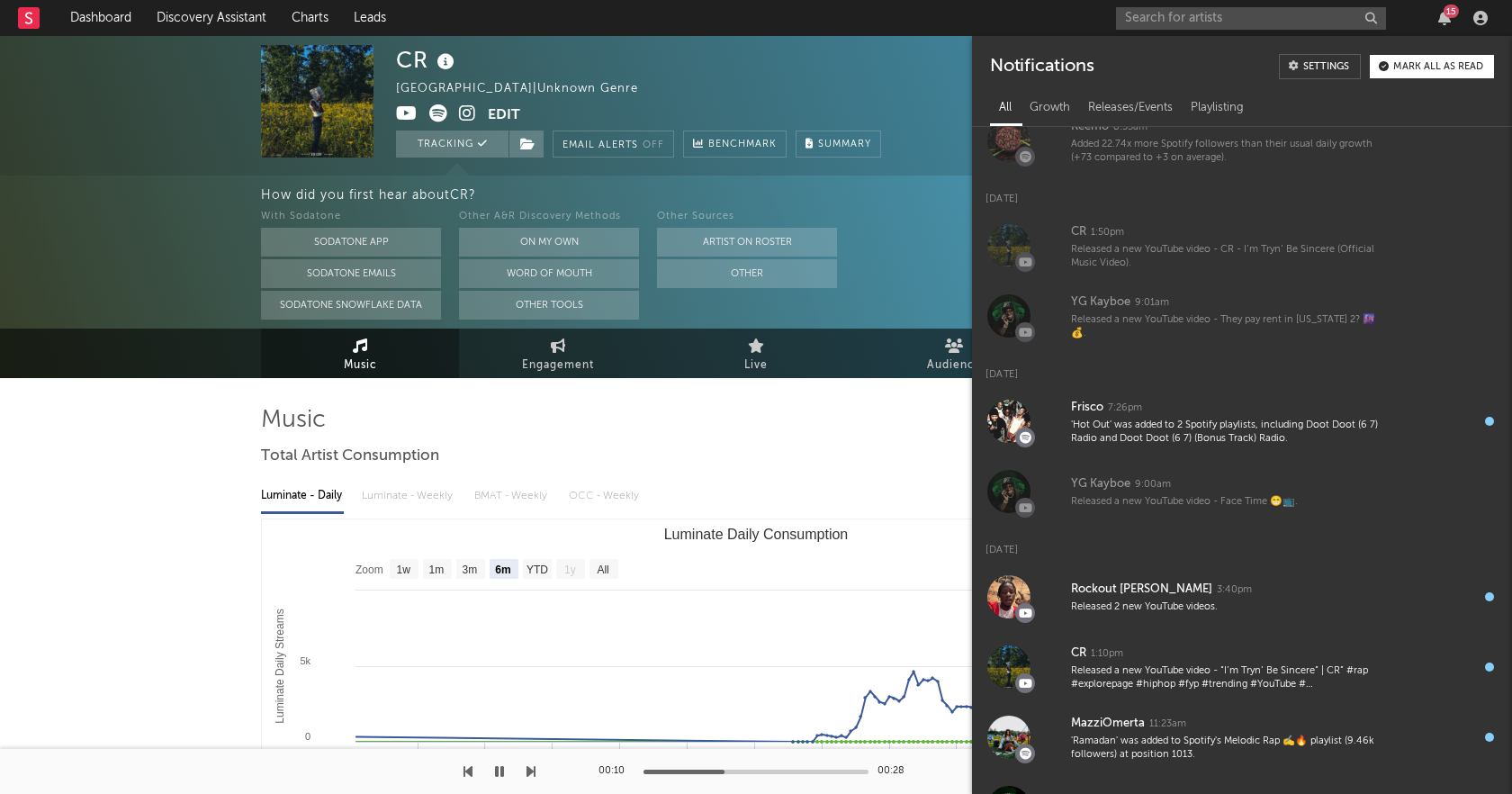
scroll to position [128, 0]
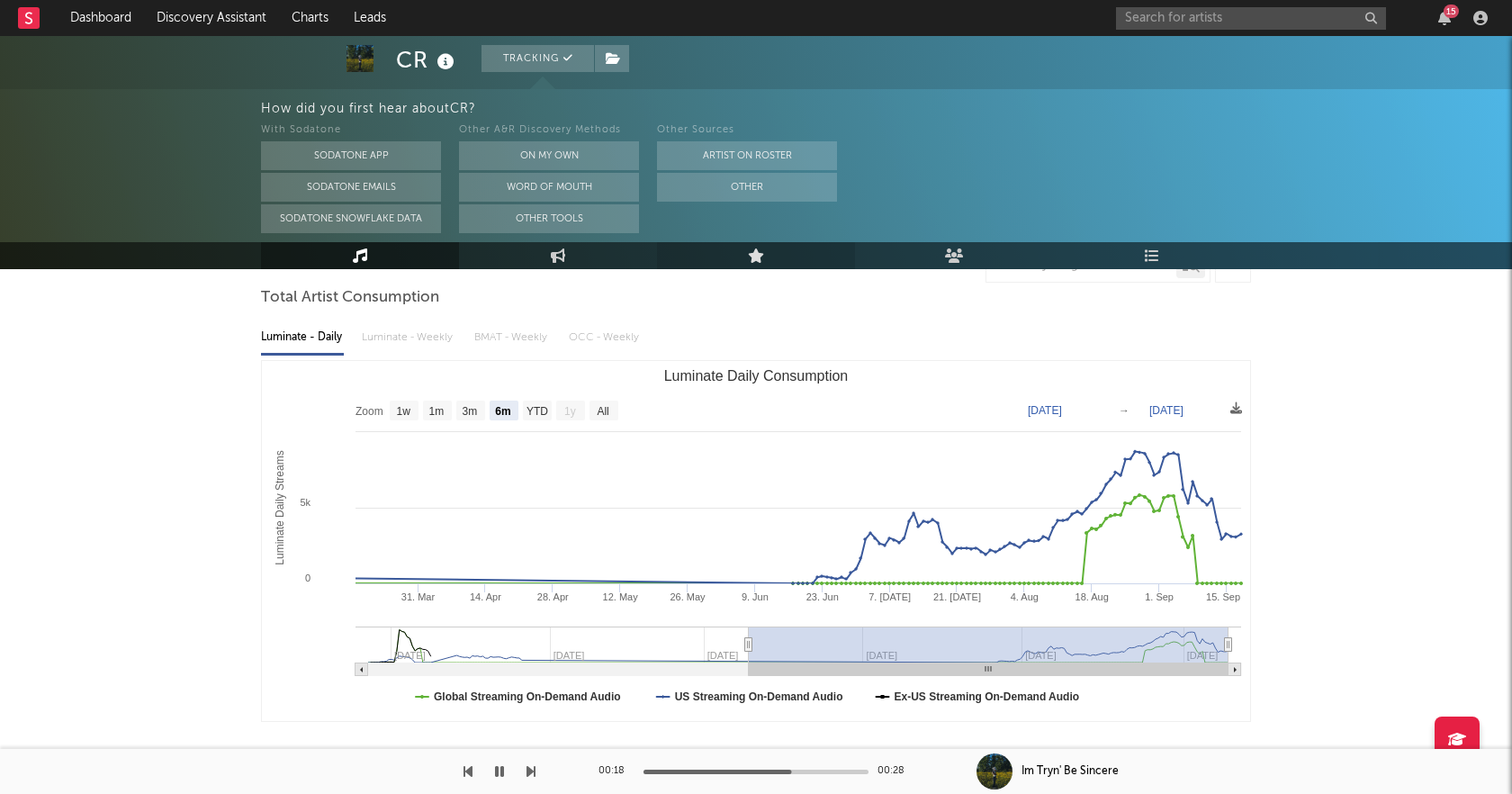
scroll to position [210, 0]
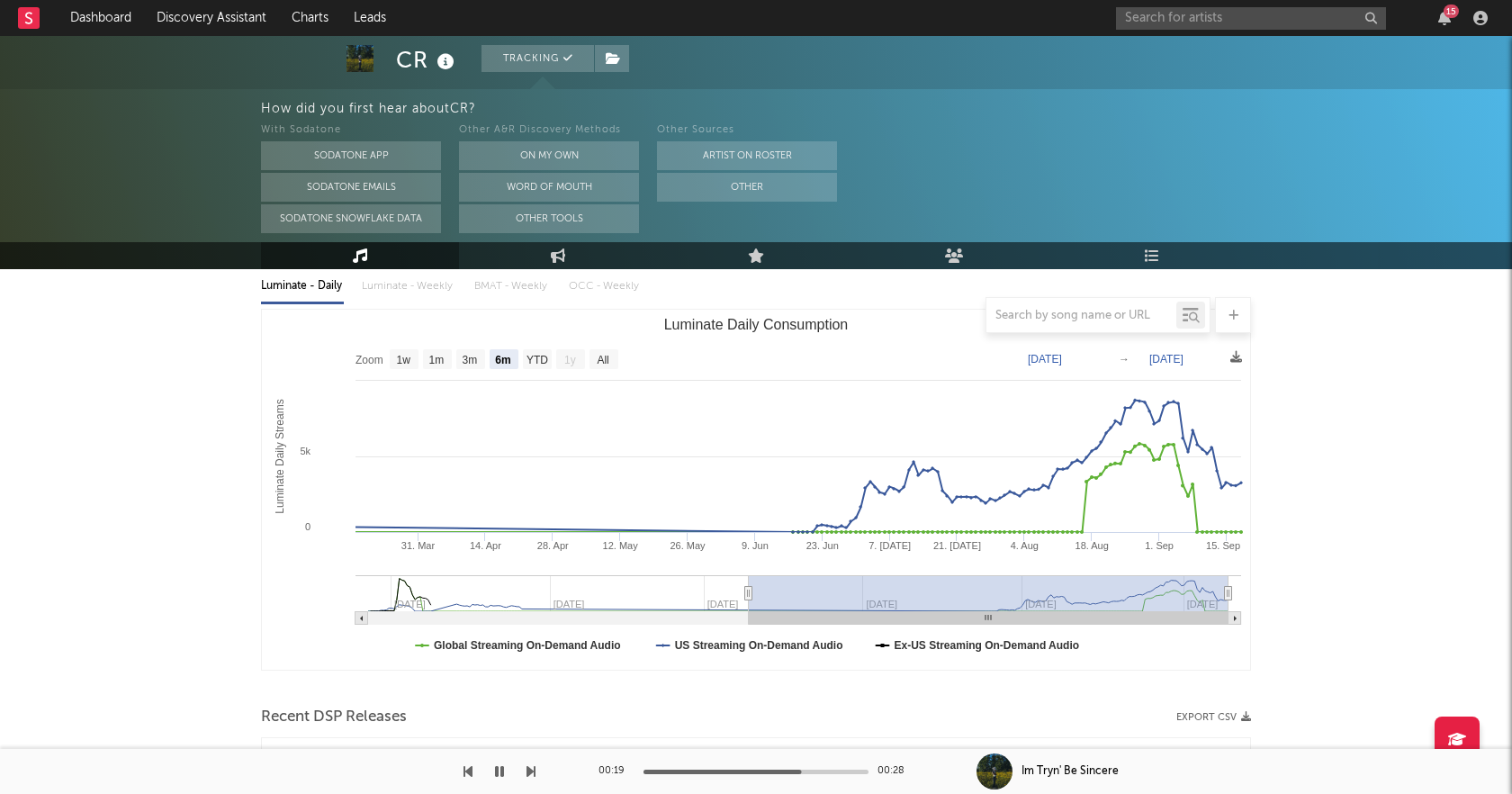
click at [497, 765] on icon "button" at bounding box center [499, 771] width 9 height 15
